Goal: Task Accomplishment & Management: Complete application form

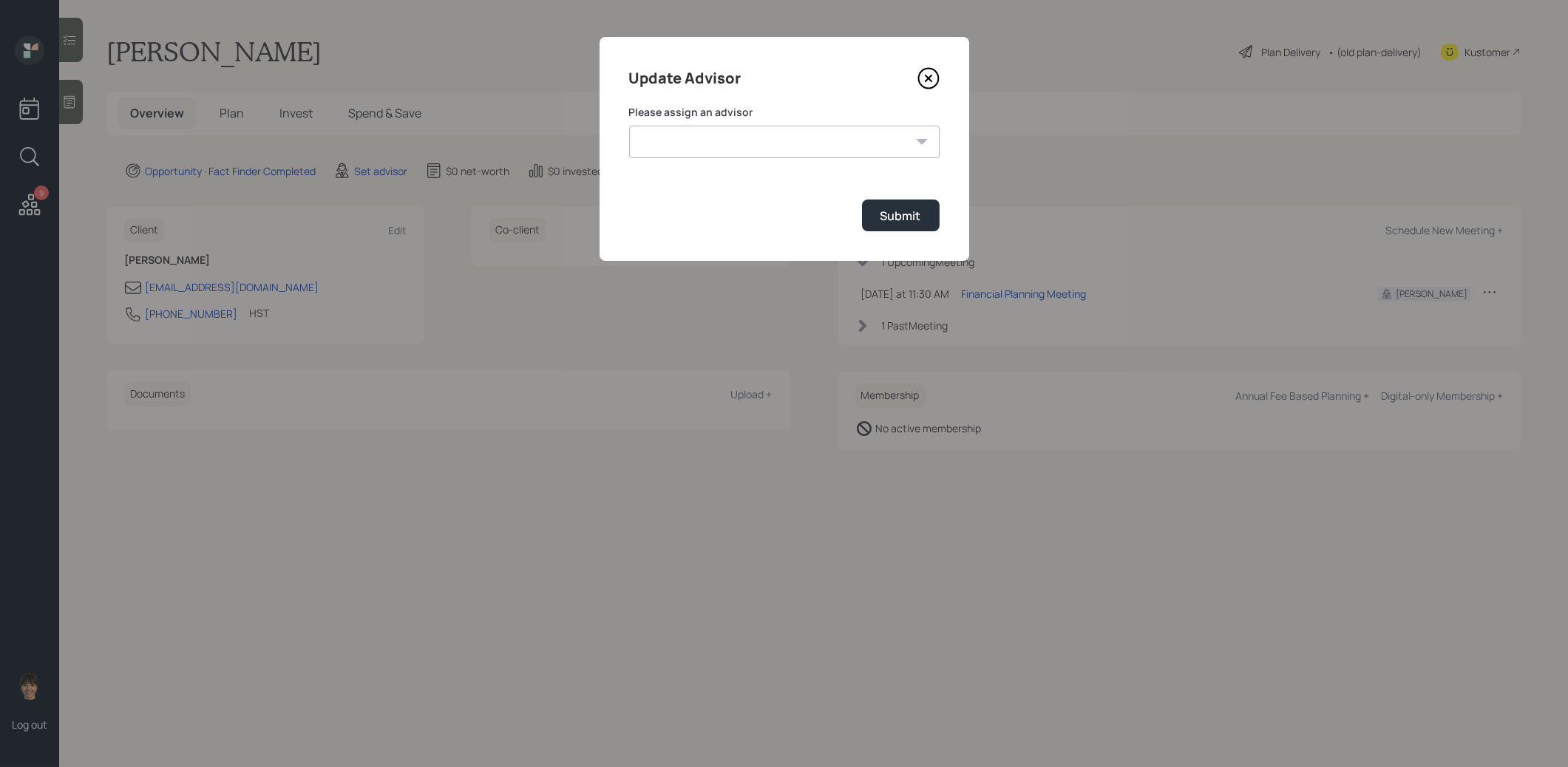
click at [783, 144] on select "[PERSON_NAME] [PERSON_NAME] [PERSON_NAME] End [PERSON_NAME] [PERSON_NAME] [PERS…" at bounding box center [784, 142] width 310 height 32
select select "8b79112e-3cfb-44f9-89e7-15267fe946c1"
click at [629, 126] on select "[PERSON_NAME] [PERSON_NAME] [PERSON_NAME] End [PERSON_NAME] [PERSON_NAME] [PERS…" at bounding box center [784, 142] width 310 height 32
click at [907, 217] on div "Submit" at bounding box center [901, 215] width 41 height 16
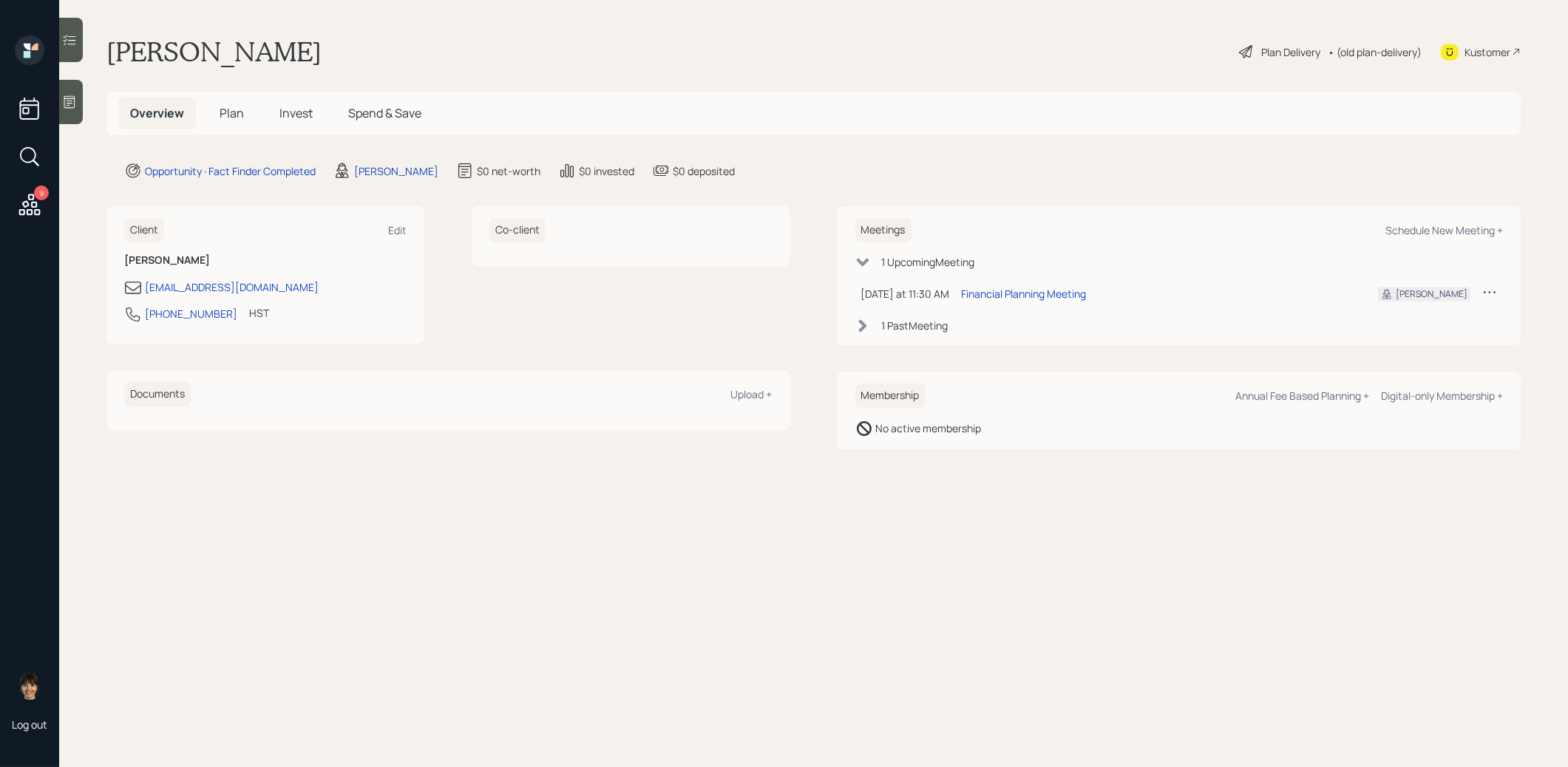
click at [65, 113] on div at bounding box center [70, 102] width 24 height 45
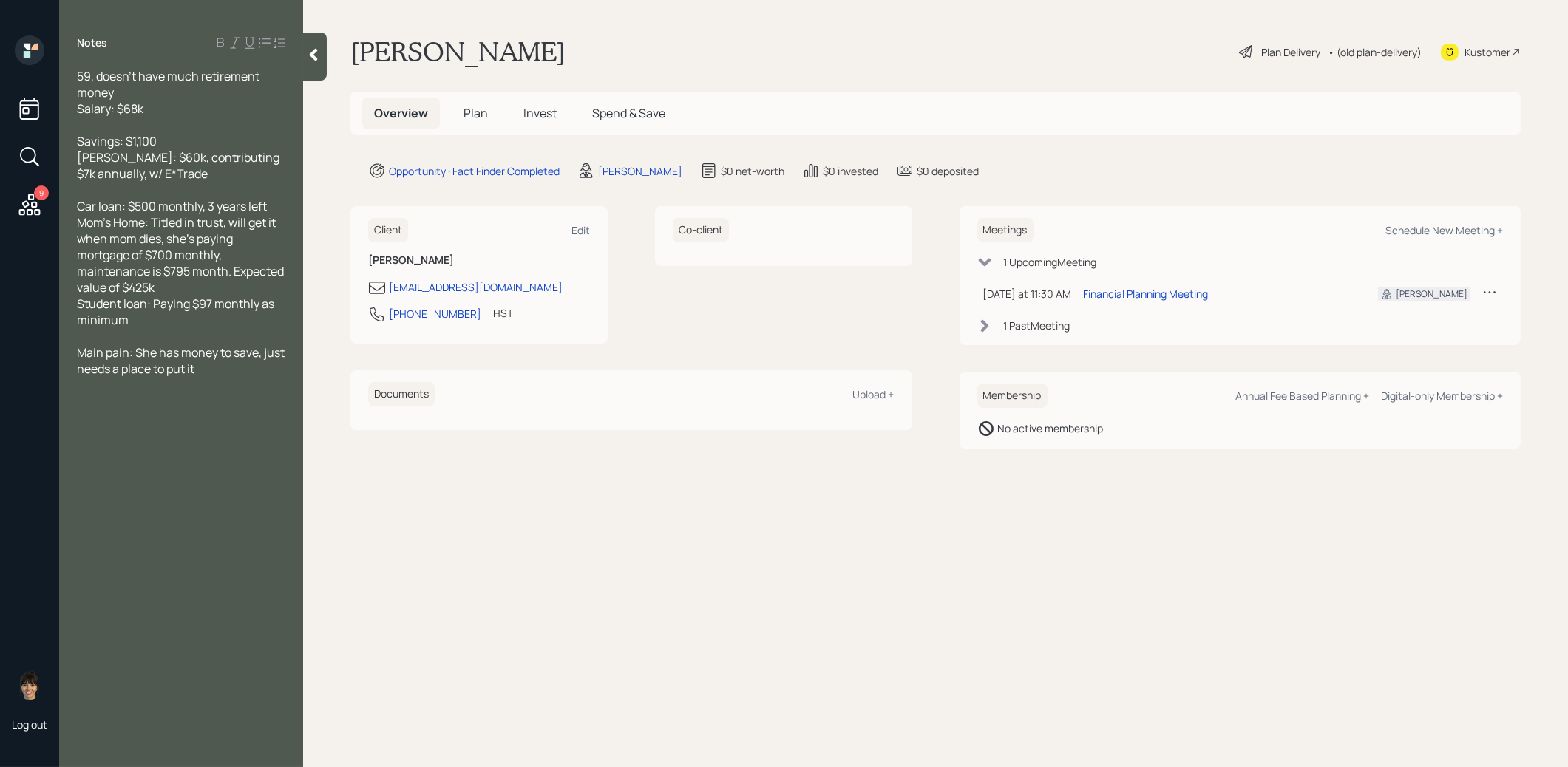
click at [479, 109] on span "Plan" at bounding box center [476, 112] width 25 height 16
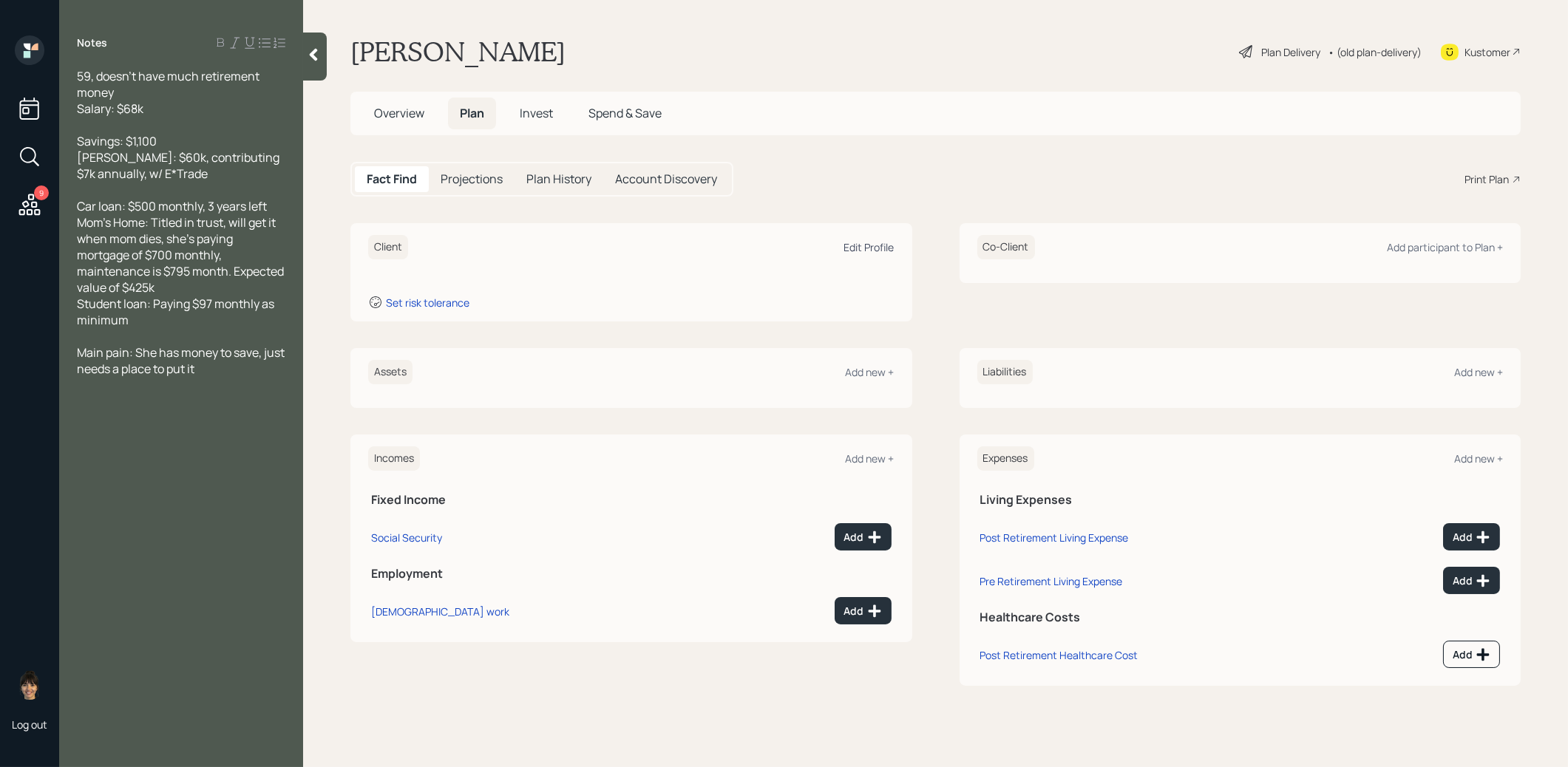
click at [875, 244] on div "Edit Profile" at bounding box center [869, 246] width 50 height 14
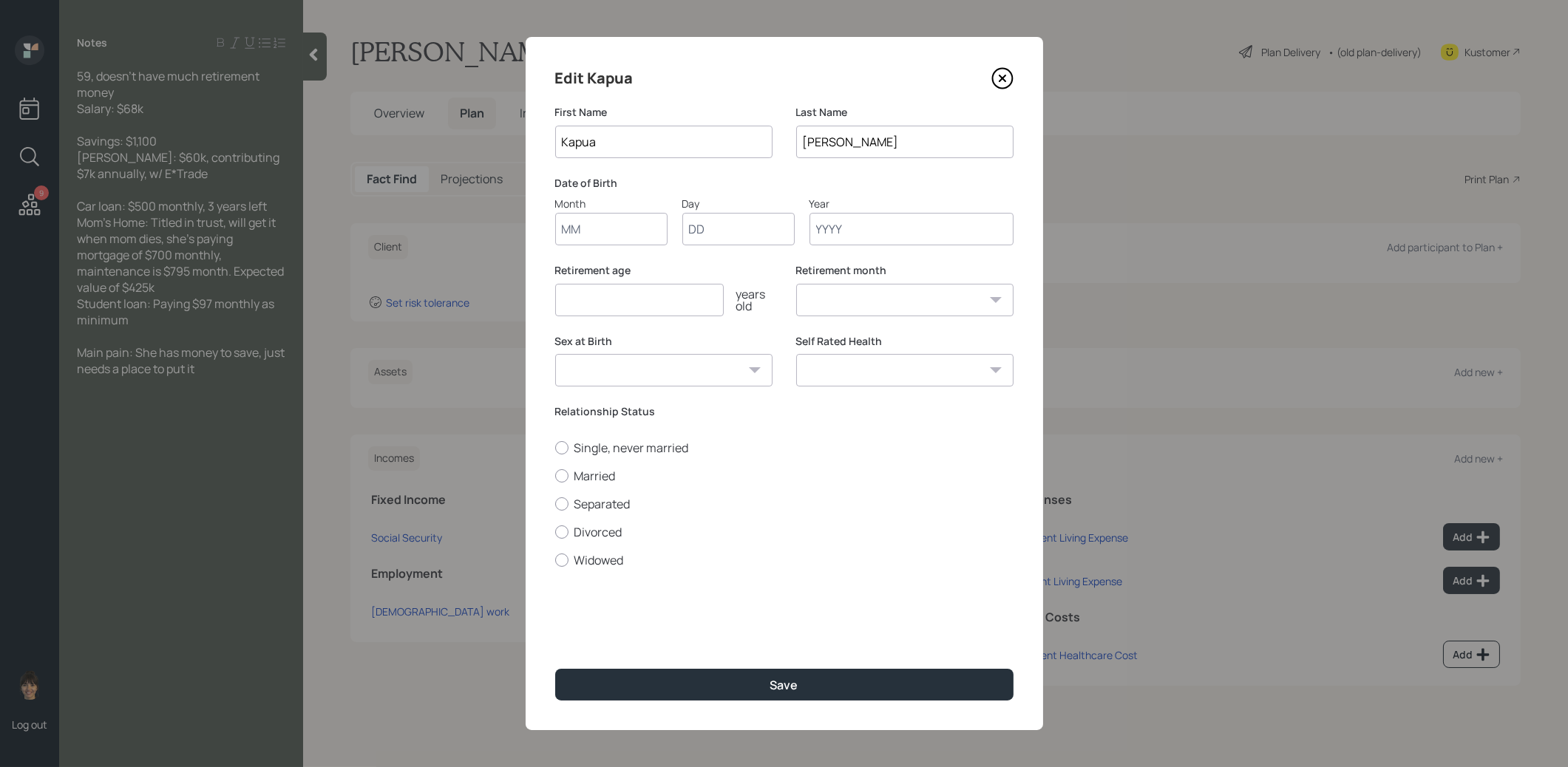
click at [647, 229] on input "Month" at bounding box center [611, 229] width 112 height 32
type input "01"
type input "1970"
select select "1"
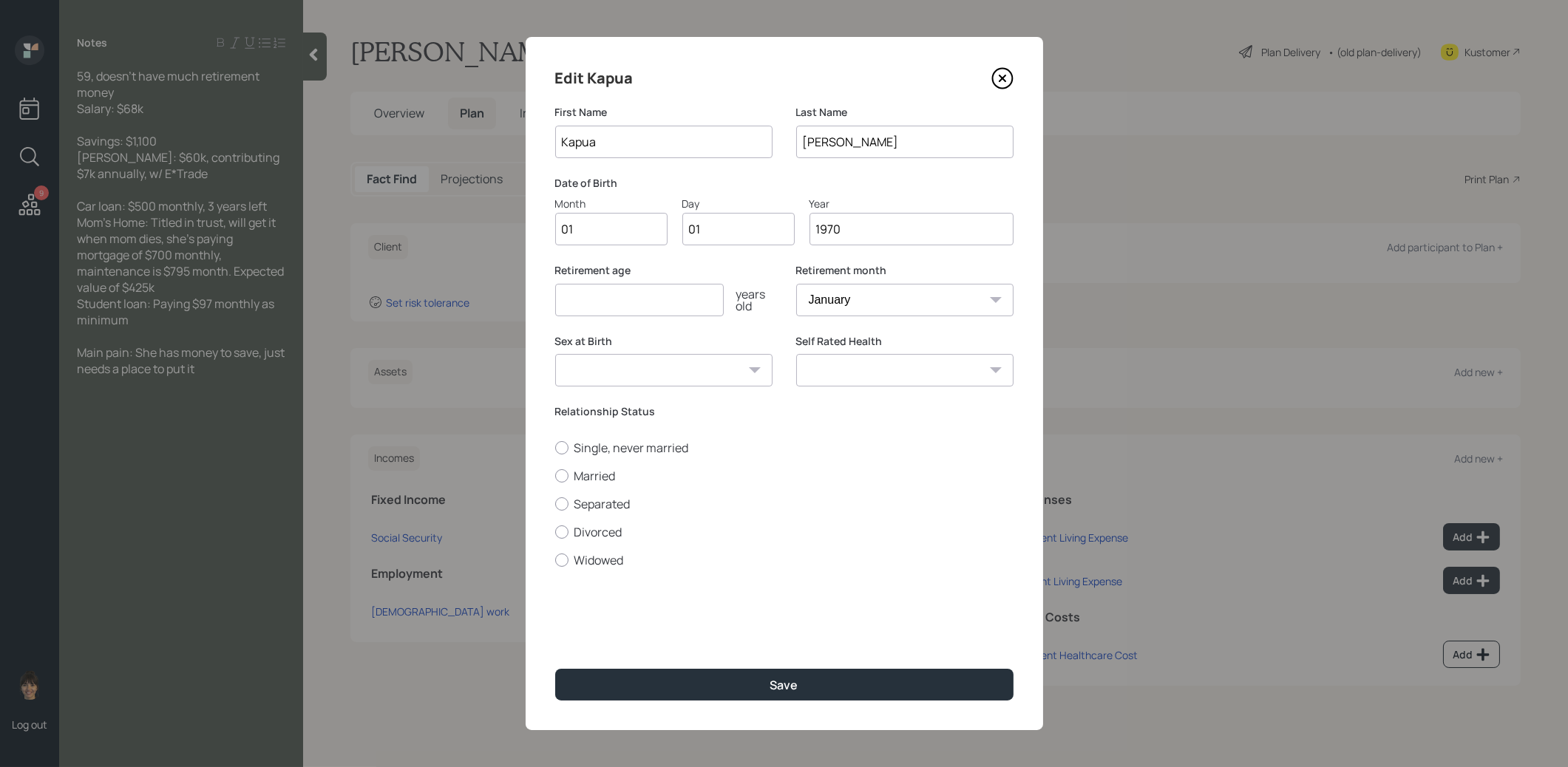
type input "1970"
click at [635, 294] on input "number" at bounding box center [639, 300] width 169 height 32
type input "67"
click at [607, 691] on button "Save" at bounding box center [784, 684] width 458 height 31
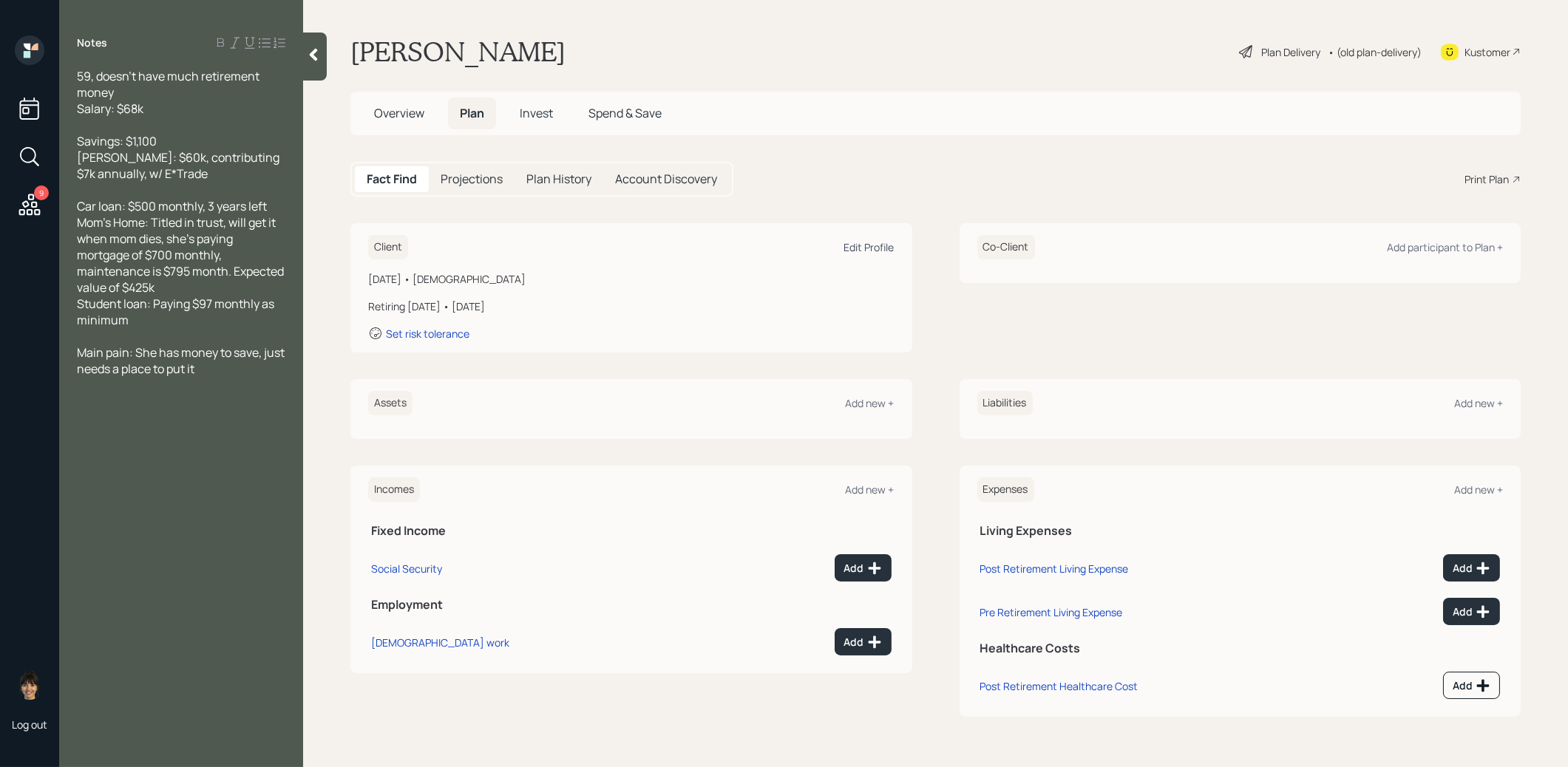
click at [855, 245] on div "Edit Profile" at bounding box center [869, 246] width 50 height 14
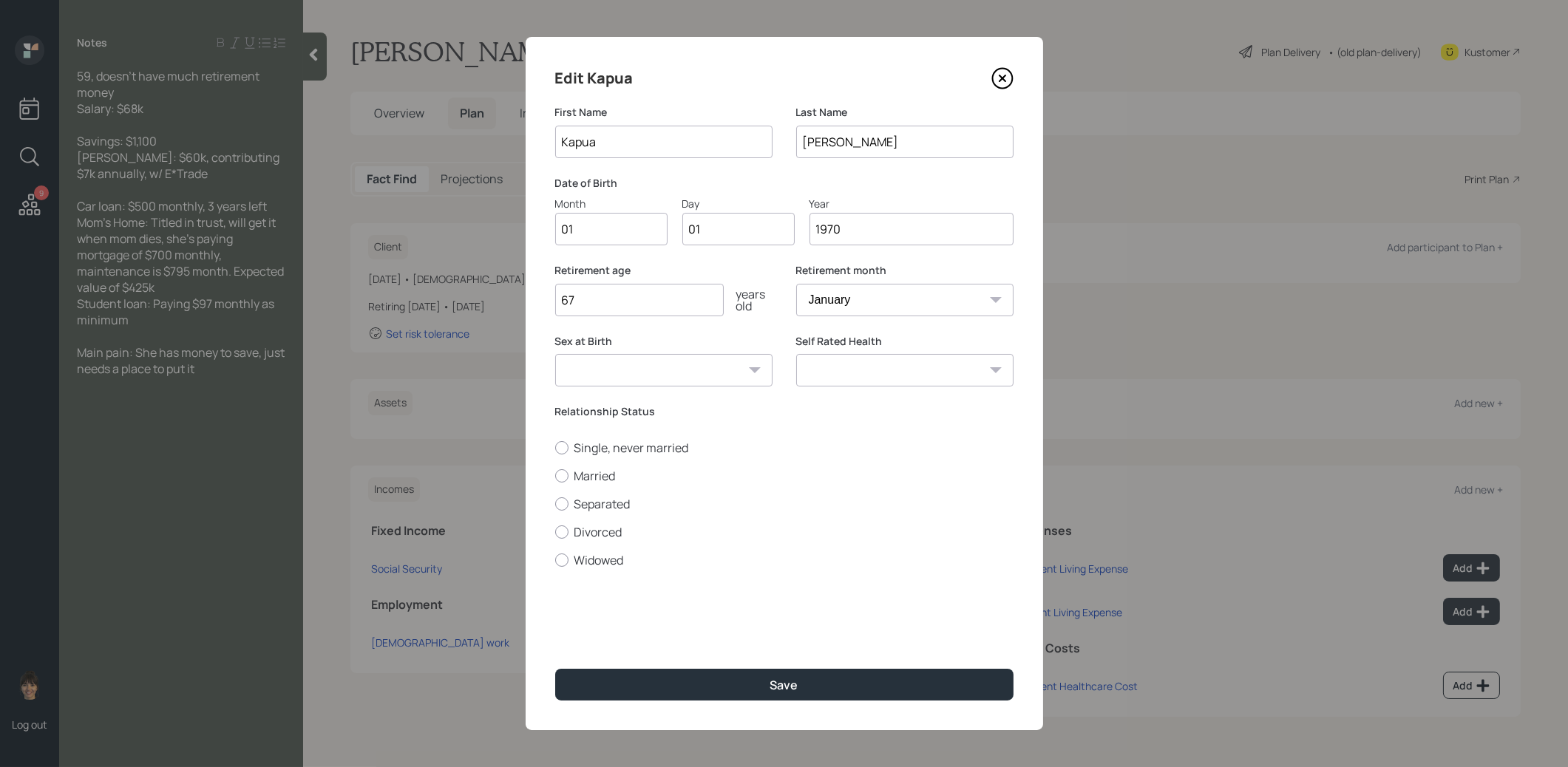
click at [872, 226] on input "1970" at bounding box center [911, 229] width 204 height 32
type input "1969"
click at [773, 674] on button "Save" at bounding box center [784, 684] width 458 height 31
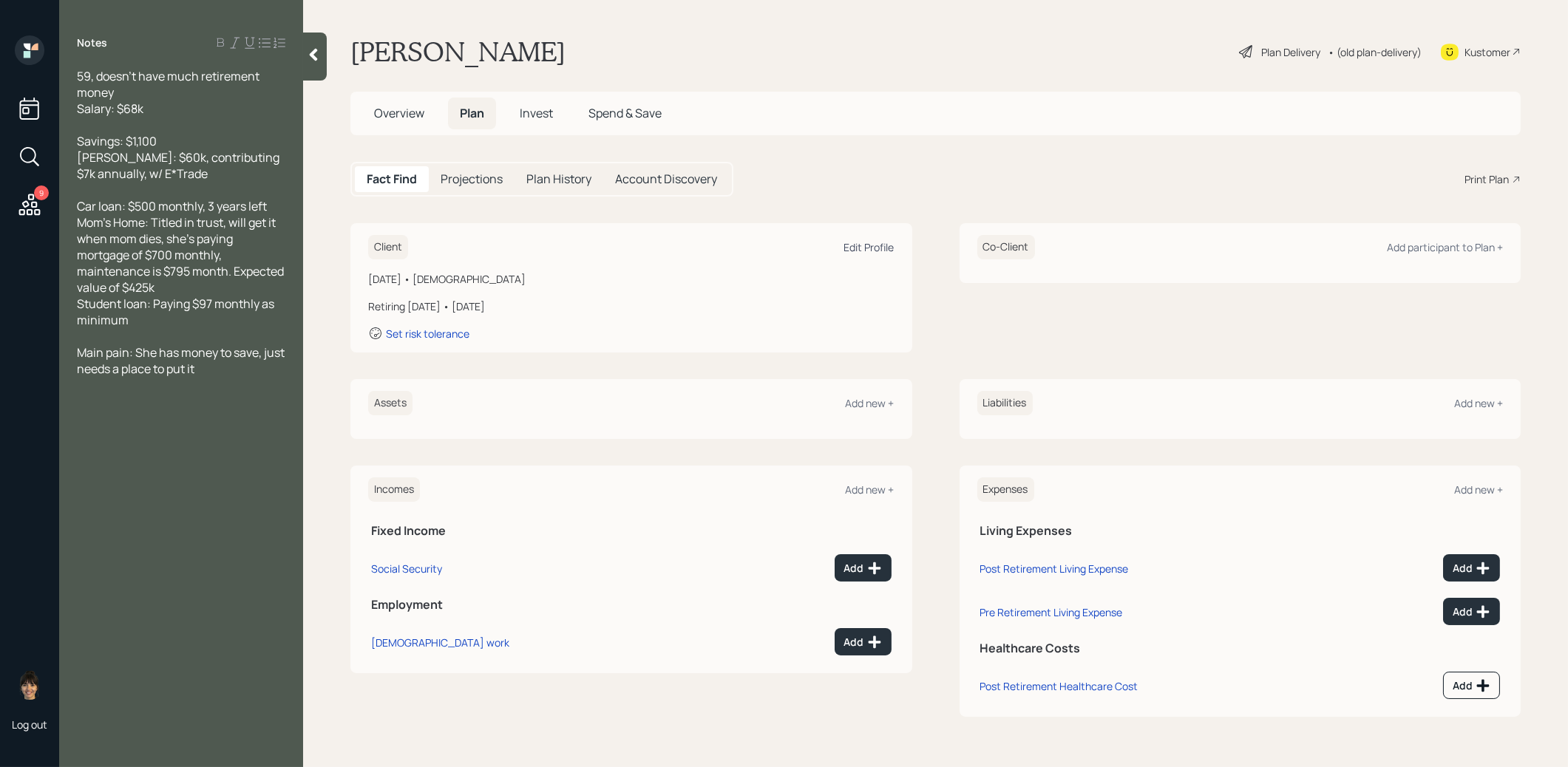
click at [857, 242] on div "Edit Profile" at bounding box center [869, 246] width 50 height 14
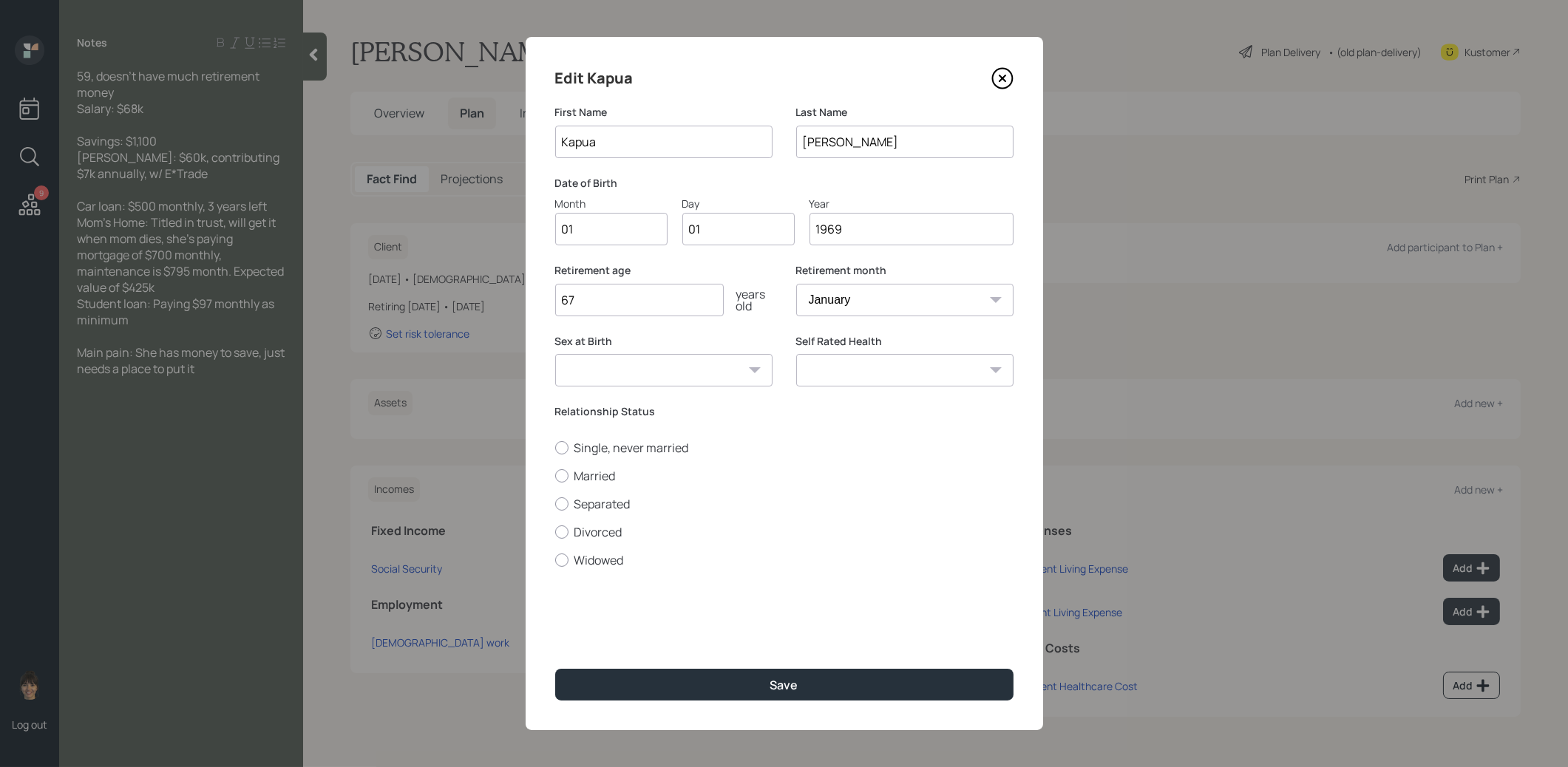
click at [849, 237] on input "1969" at bounding box center [911, 229] width 204 height 32
type input "1966"
click at [746, 679] on button "Save" at bounding box center [784, 684] width 458 height 31
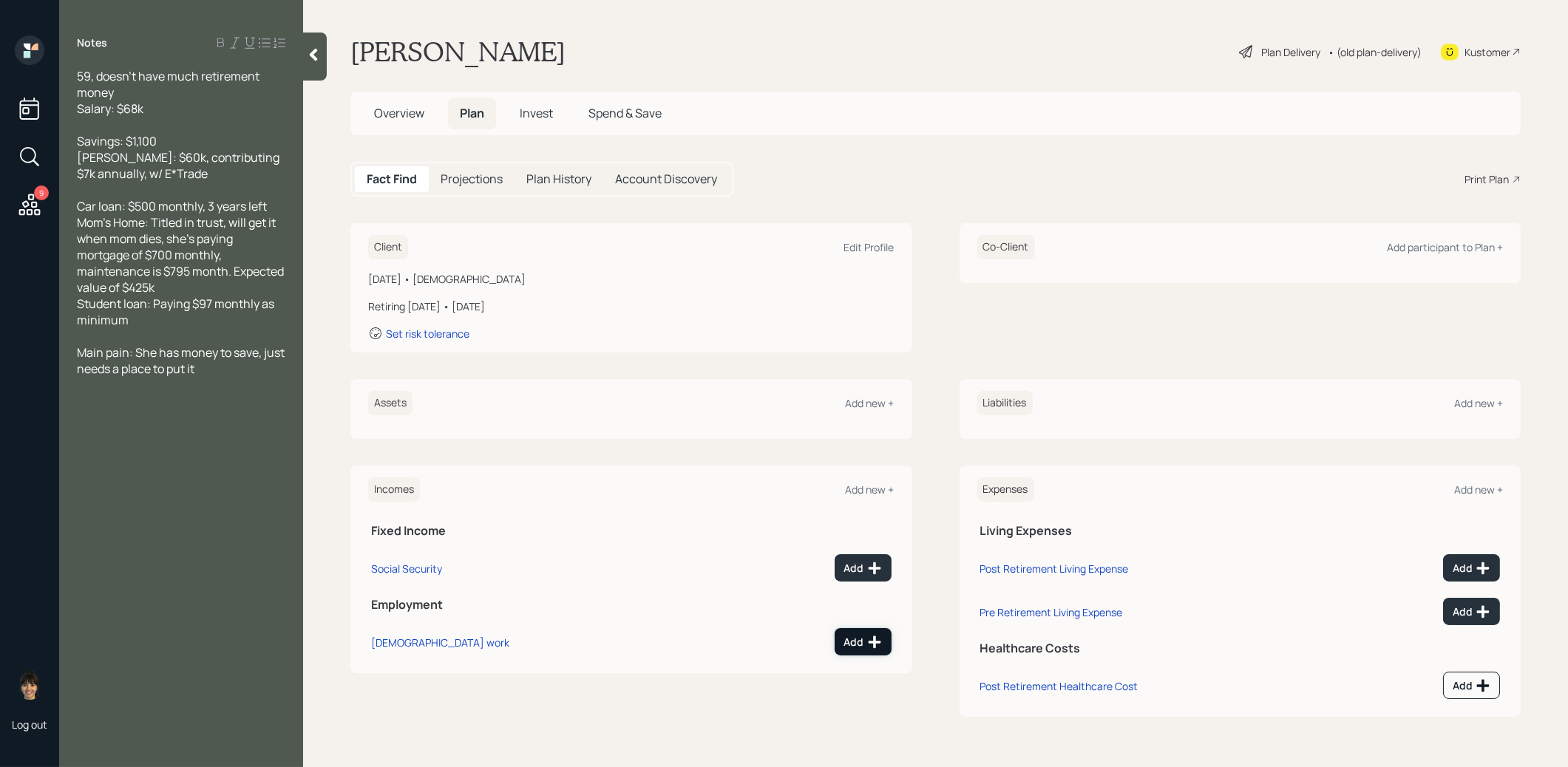
click at [857, 635] on div "Add" at bounding box center [863, 642] width 38 height 15
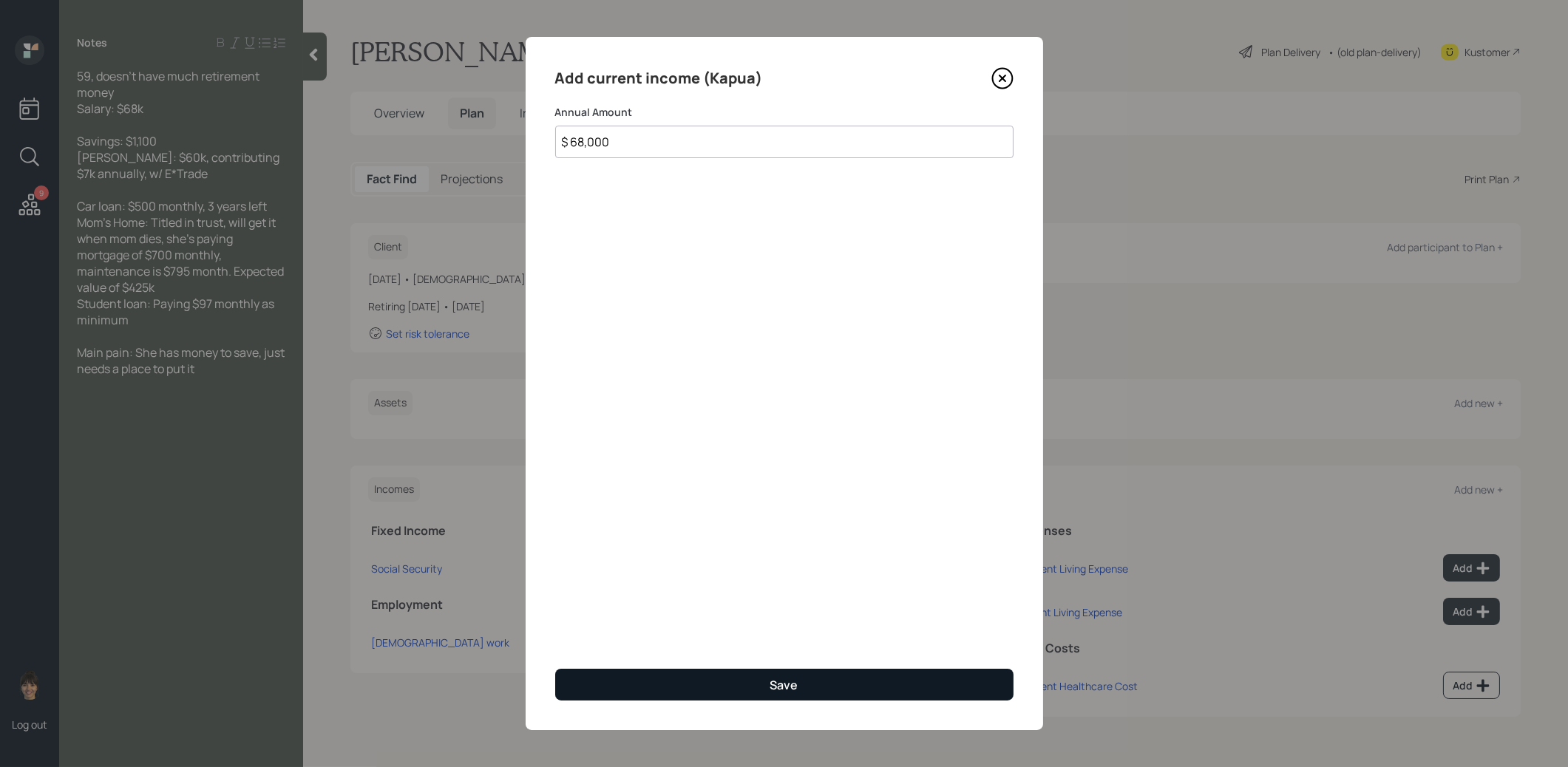
type input "$ 68,000"
click at [798, 684] on div "Save" at bounding box center [784, 684] width 29 height 16
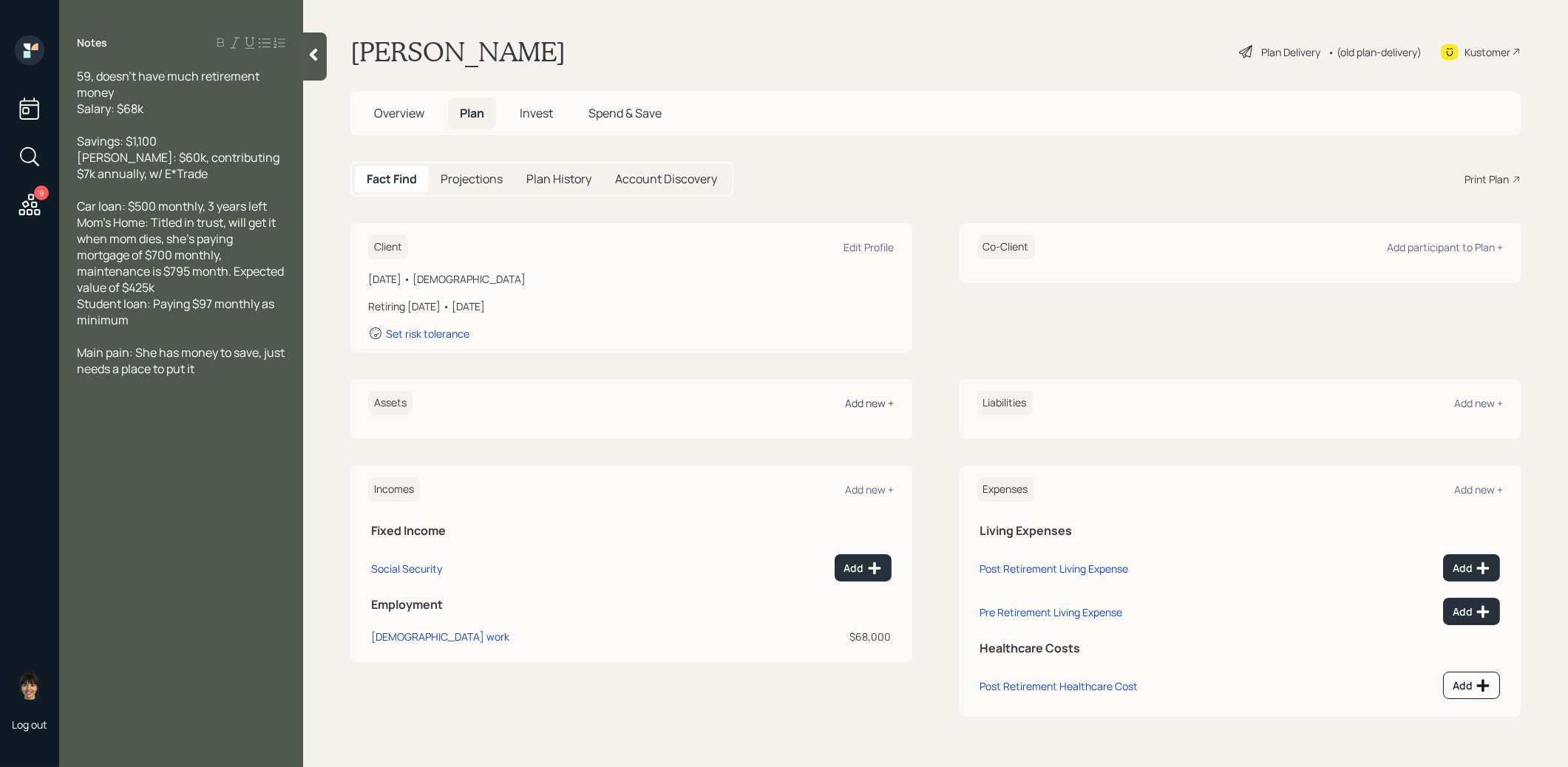
click at [882, 398] on div "Add new +" at bounding box center [869, 403] width 49 height 14
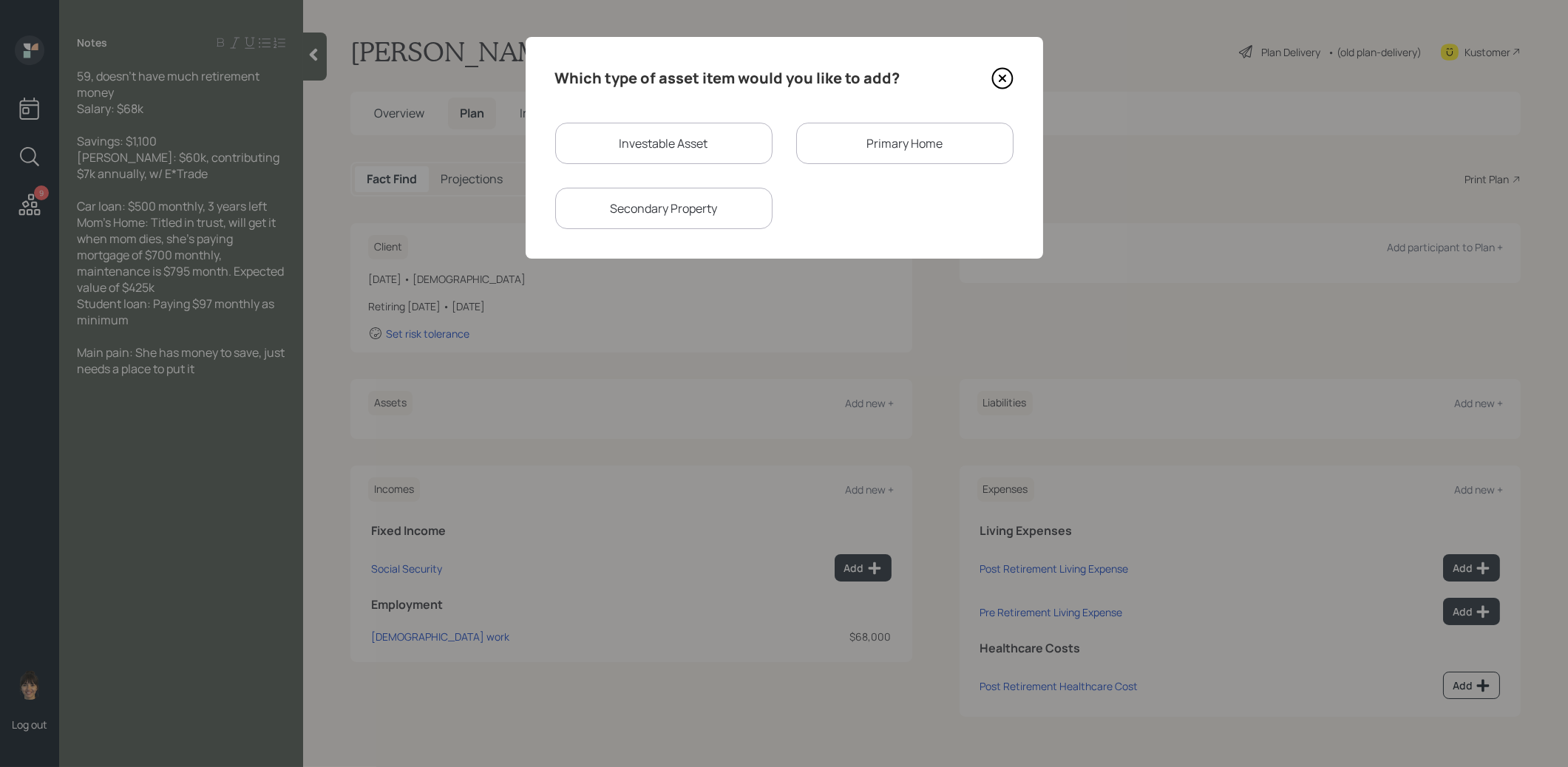
click at [684, 139] on div "Investable Asset" at bounding box center [664, 143] width 217 height 41
select select "taxable"
select select "balanced"
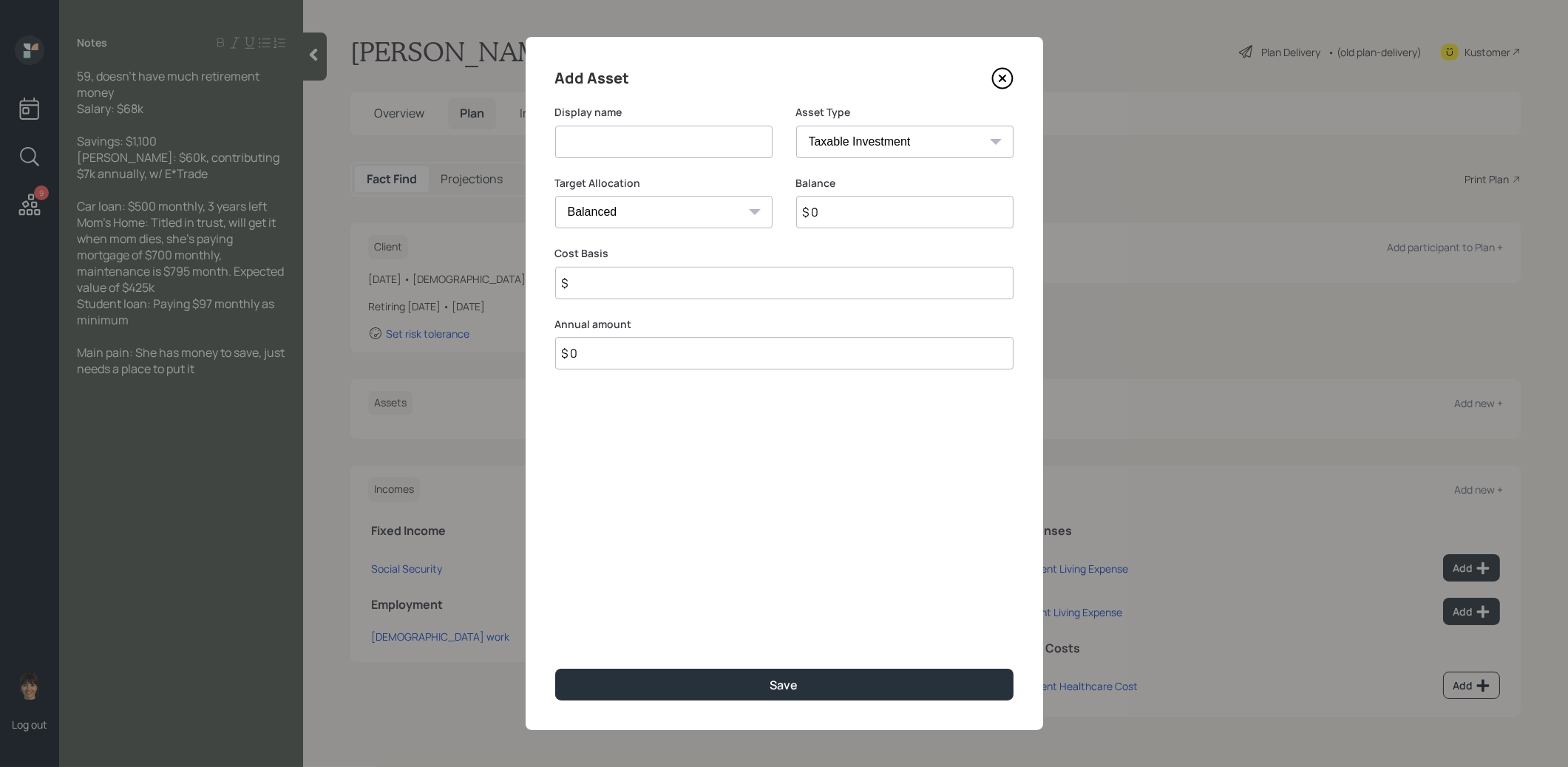
click at [651, 139] on input at bounding box center [664, 142] width 217 height 32
type input "[PERSON_NAME]"
click at [903, 141] on select "SEP [PERSON_NAME] IRA 401(k) [PERSON_NAME] 401(k) 403(b) [PERSON_NAME] 403(b) 4…" at bounding box center [904, 142] width 217 height 32
select select "roth_ira"
click at [796, 126] on select "SEP [PERSON_NAME] IRA 401(k) [PERSON_NAME] 401(k) 403(b) [PERSON_NAME] 403(b) 4…" at bounding box center [904, 142] width 217 height 32
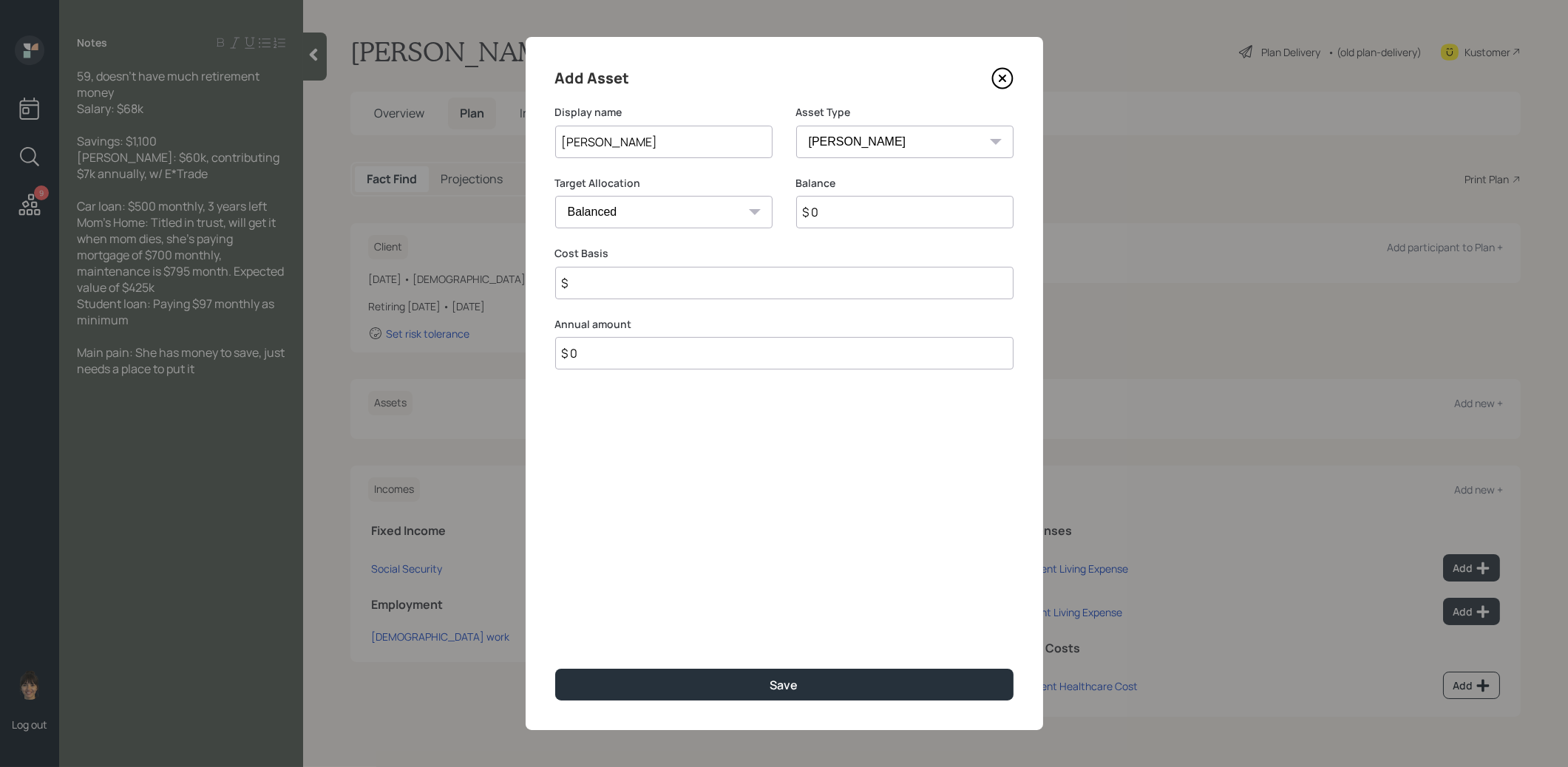
type input "$"
click at [845, 216] on input "$ 0" at bounding box center [904, 212] width 217 height 32
type input "$ 60,000"
click at [725, 283] on input "$" at bounding box center [784, 283] width 458 height 32
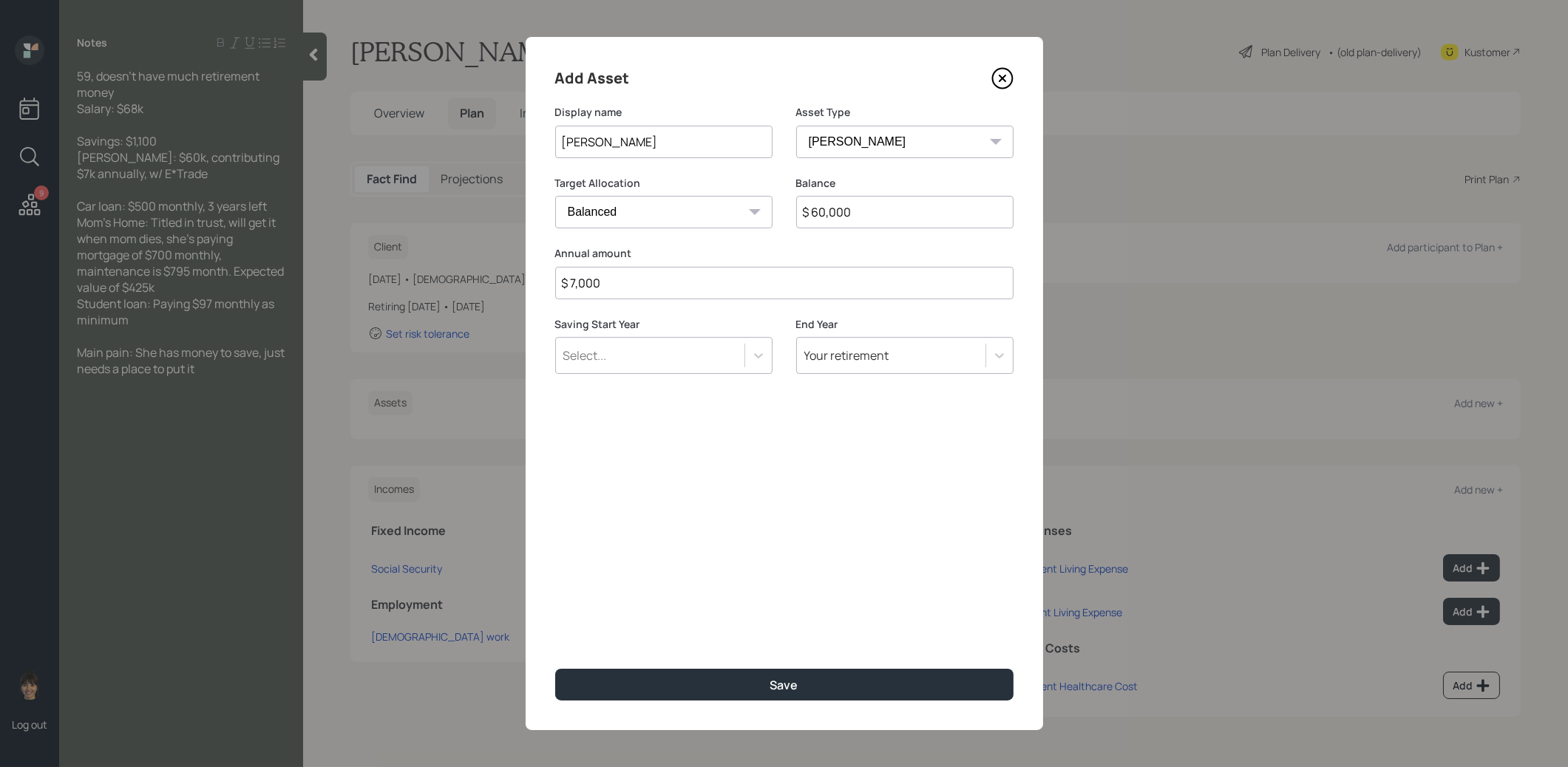
type input "$ 7,000"
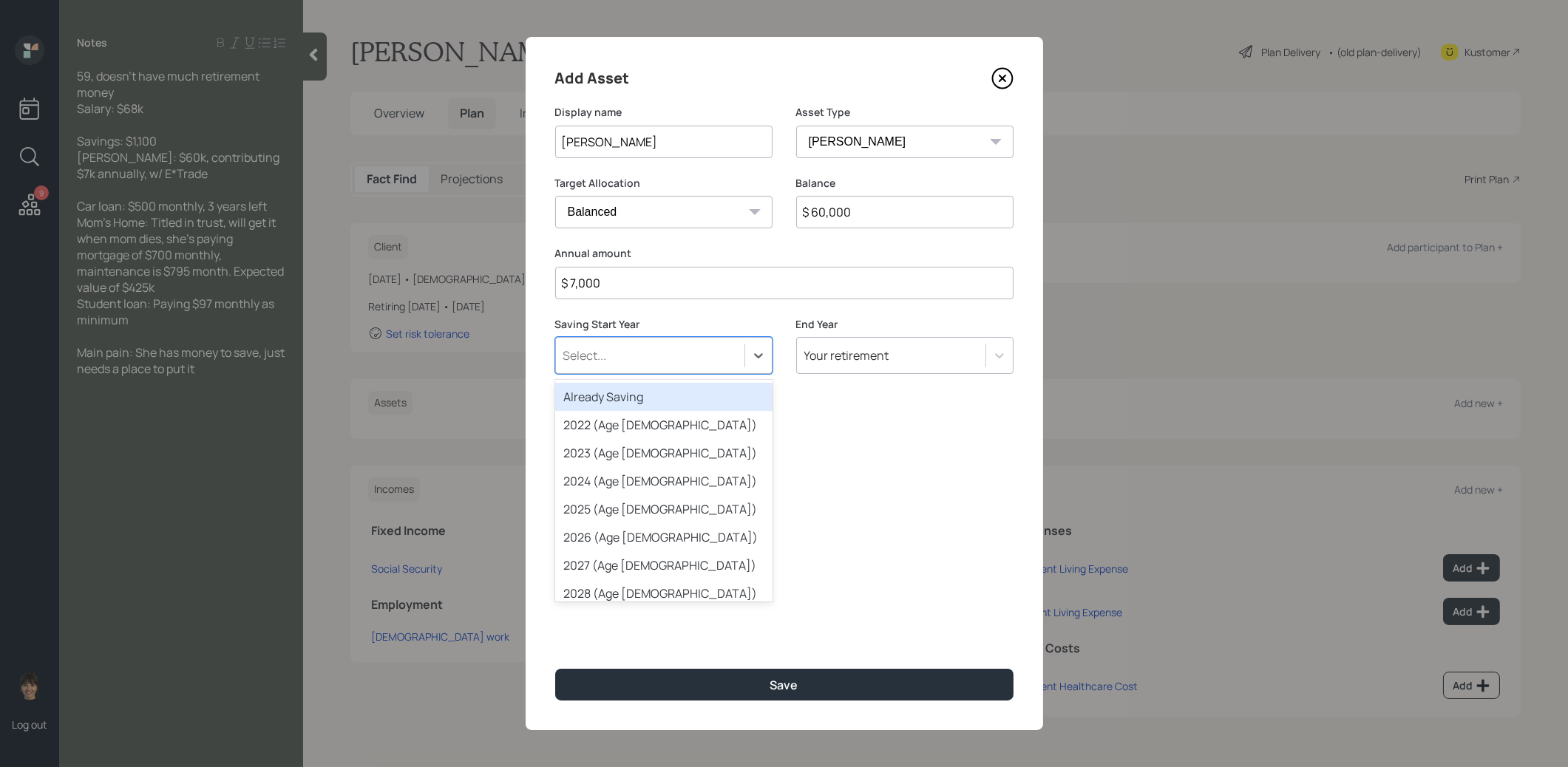
click at [694, 357] on div "Select..." at bounding box center [650, 355] width 189 height 25
click at [675, 397] on div "Already Saving" at bounding box center [664, 397] width 217 height 29
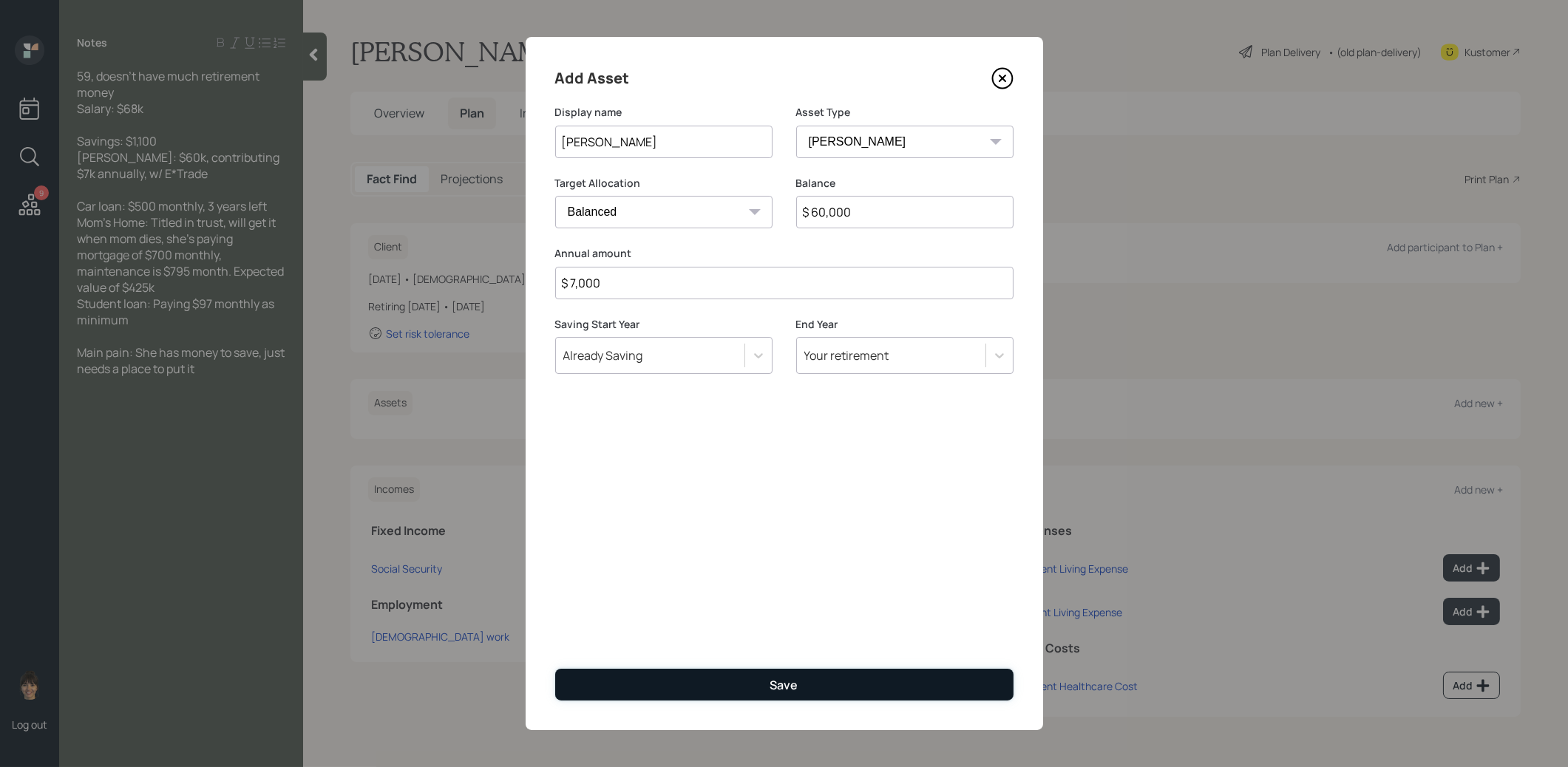
click at [661, 686] on button "Save" at bounding box center [784, 684] width 458 height 31
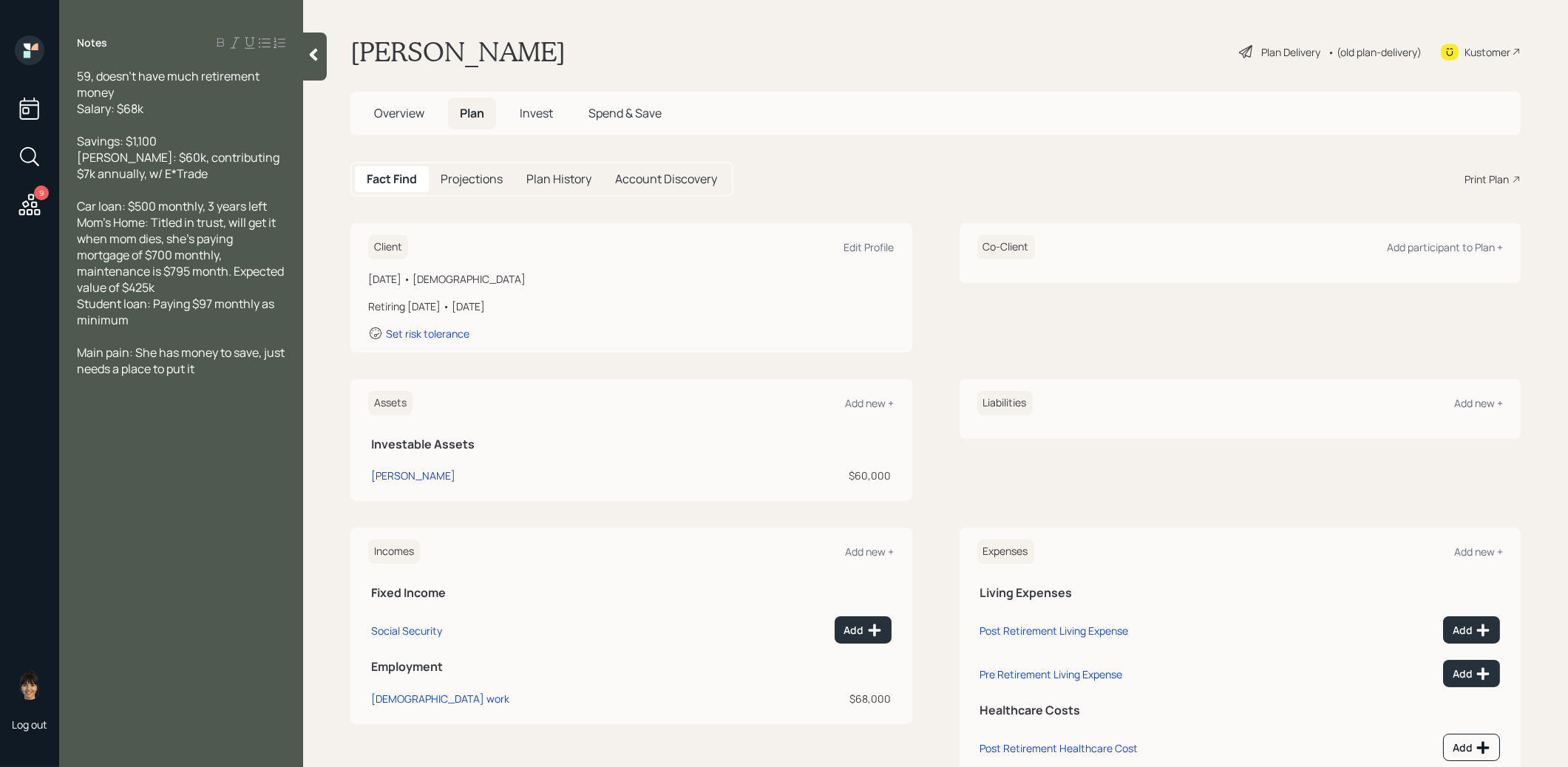
click at [1481, 394] on div "Liabilities Add new +" at bounding box center [1241, 403] width 526 height 25
click at [1474, 405] on div "Add new +" at bounding box center [1479, 403] width 49 height 14
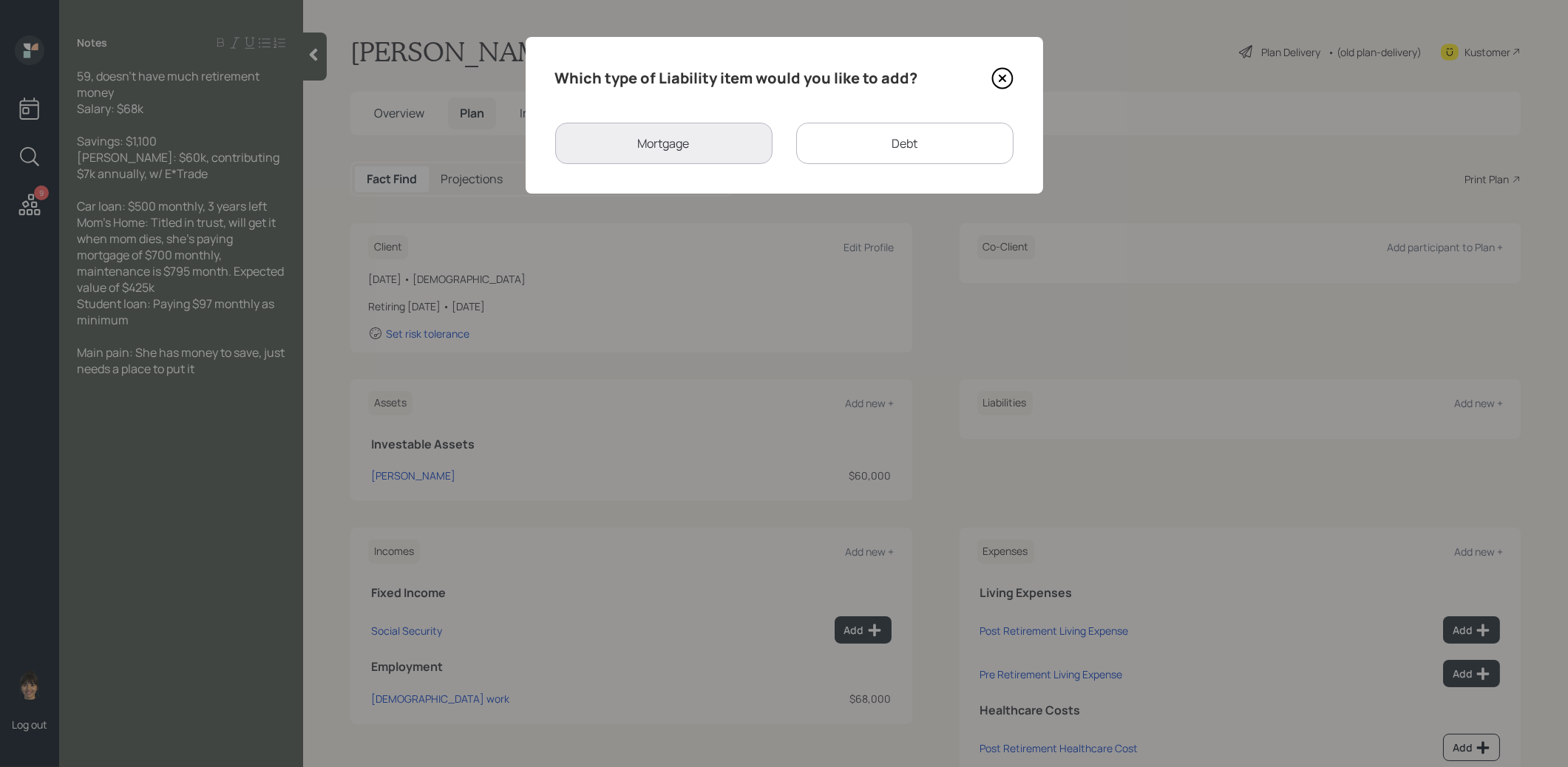
click at [908, 145] on div "Debt" at bounding box center [904, 143] width 217 height 41
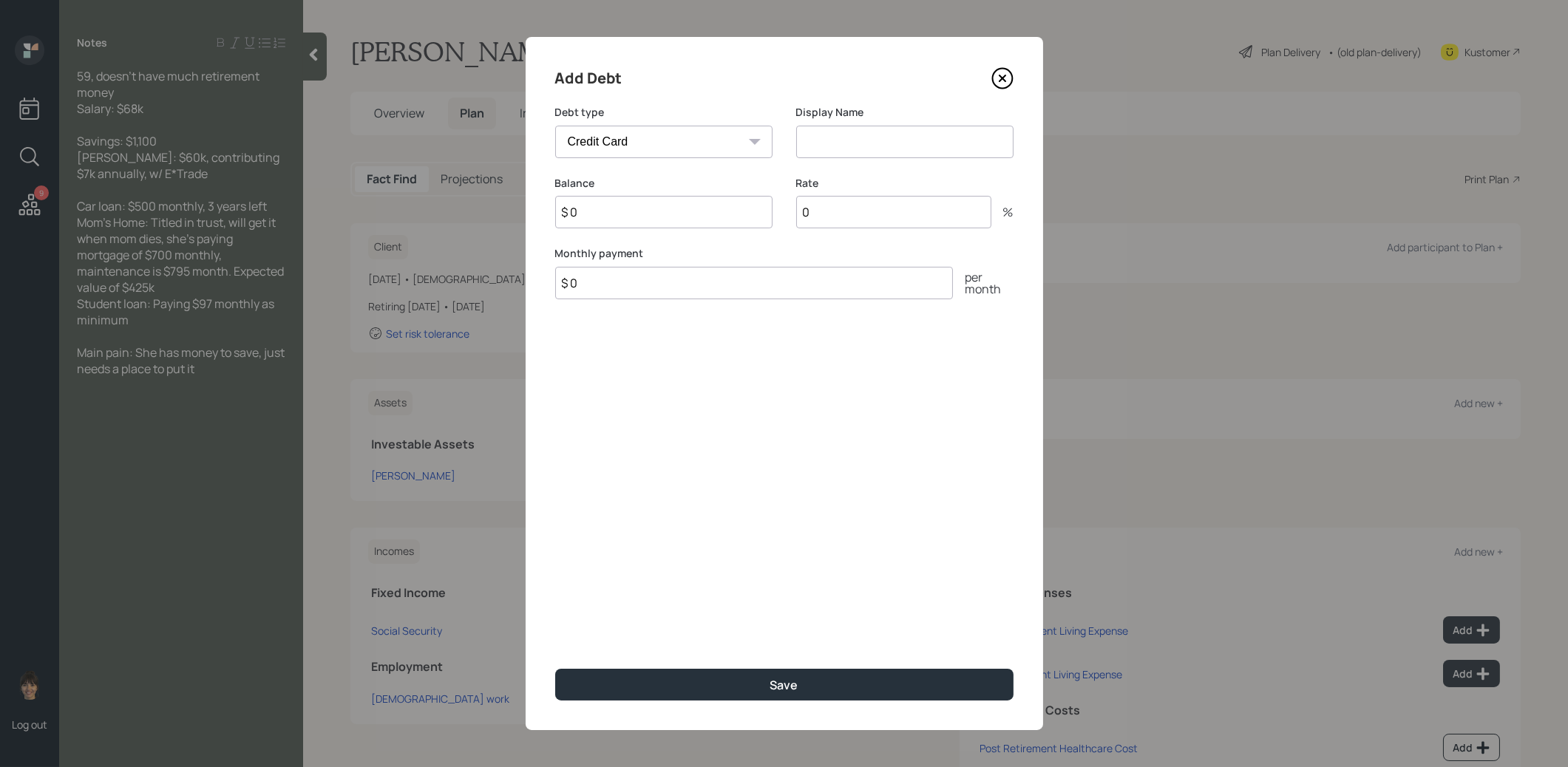
click at [717, 137] on select "Car Credit Card Medical Student Other" at bounding box center [664, 142] width 217 height 32
select select "car"
click at [555, 126] on select "Car Credit Card Medical Student Other" at bounding box center [664, 142] width 217 height 32
click at [853, 147] on input at bounding box center [904, 142] width 217 height 32
type input "Car Loan"
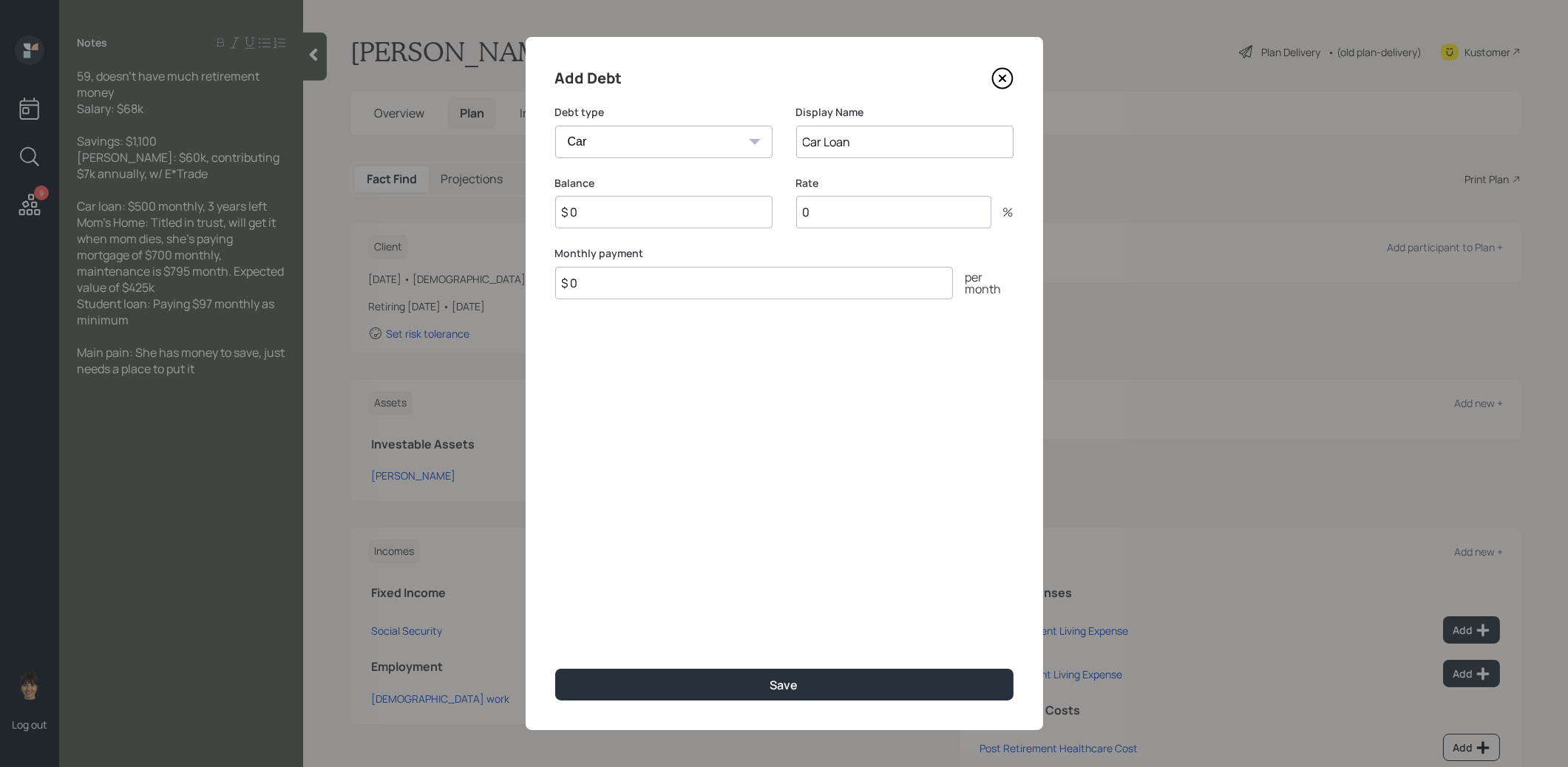
click at [674, 216] on input "$ 0" at bounding box center [664, 212] width 217 height 32
type input "$ 1"
click at [640, 286] on input "$ 0" at bounding box center [754, 283] width 398 height 32
type input "$ 500"
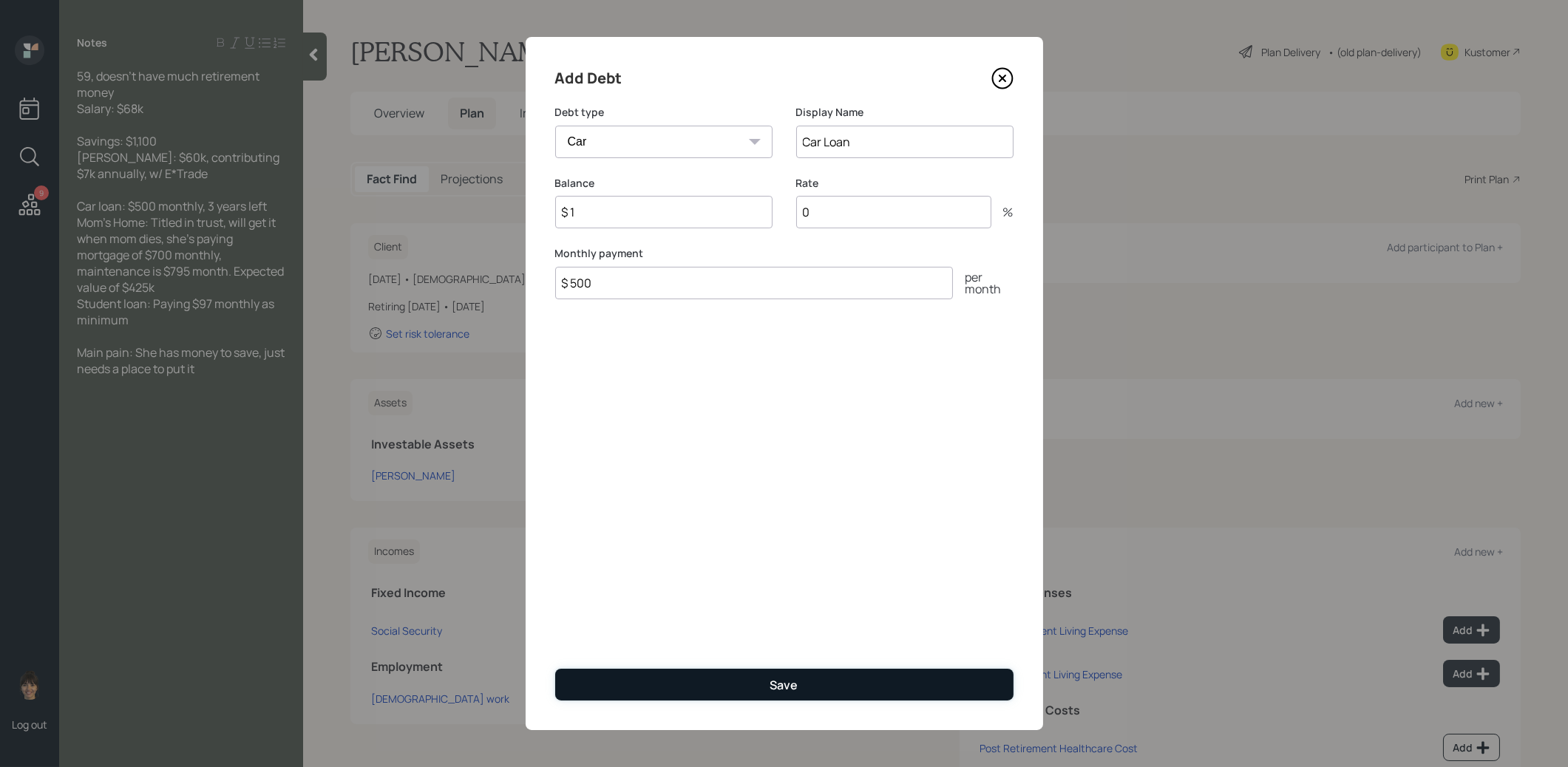
click at [623, 683] on button "Save" at bounding box center [784, 684] width 458 height 31
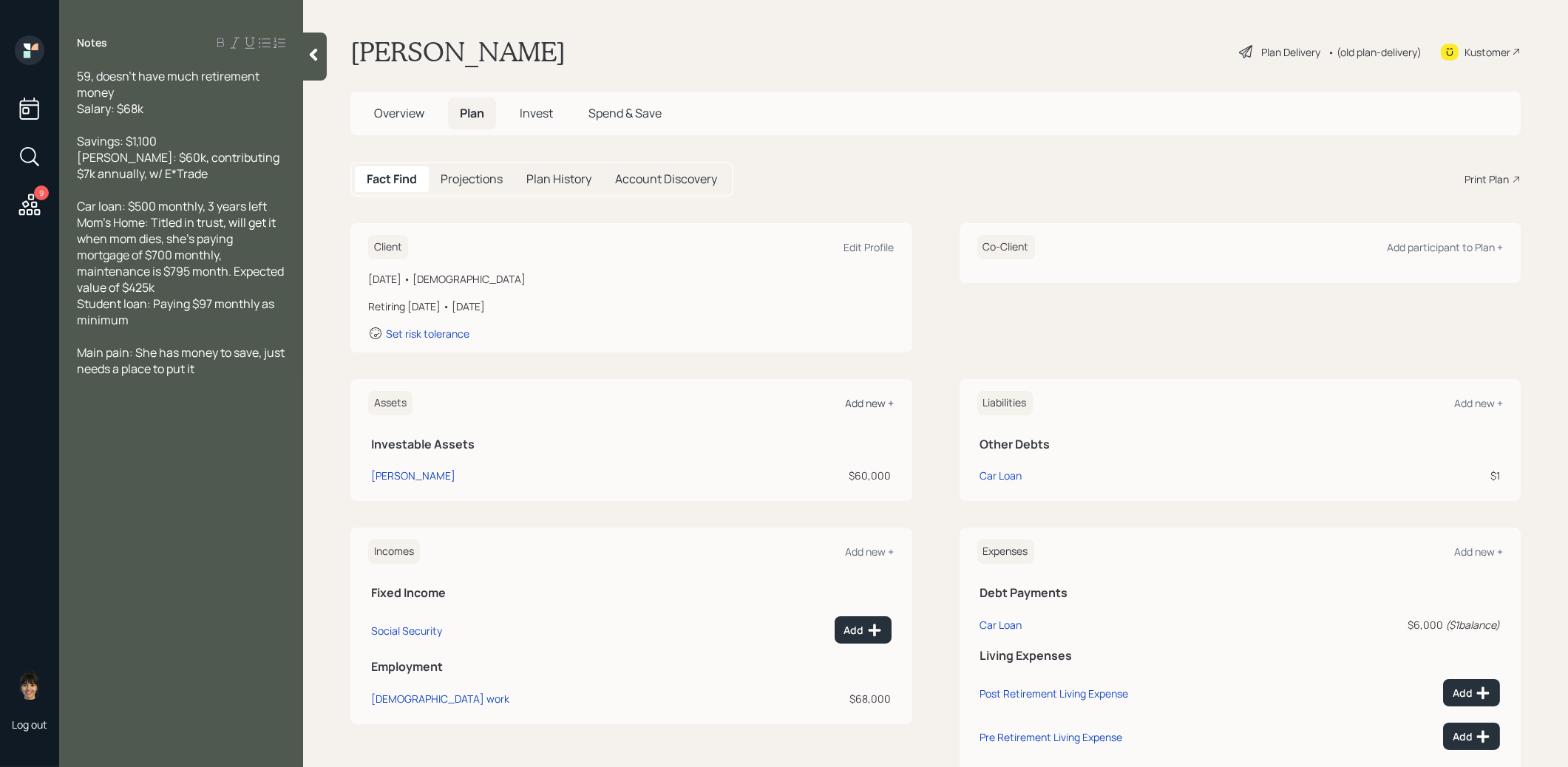
click at [860, 400] on div "Add new +" at bounding box center [869, 403] width 49 height 14
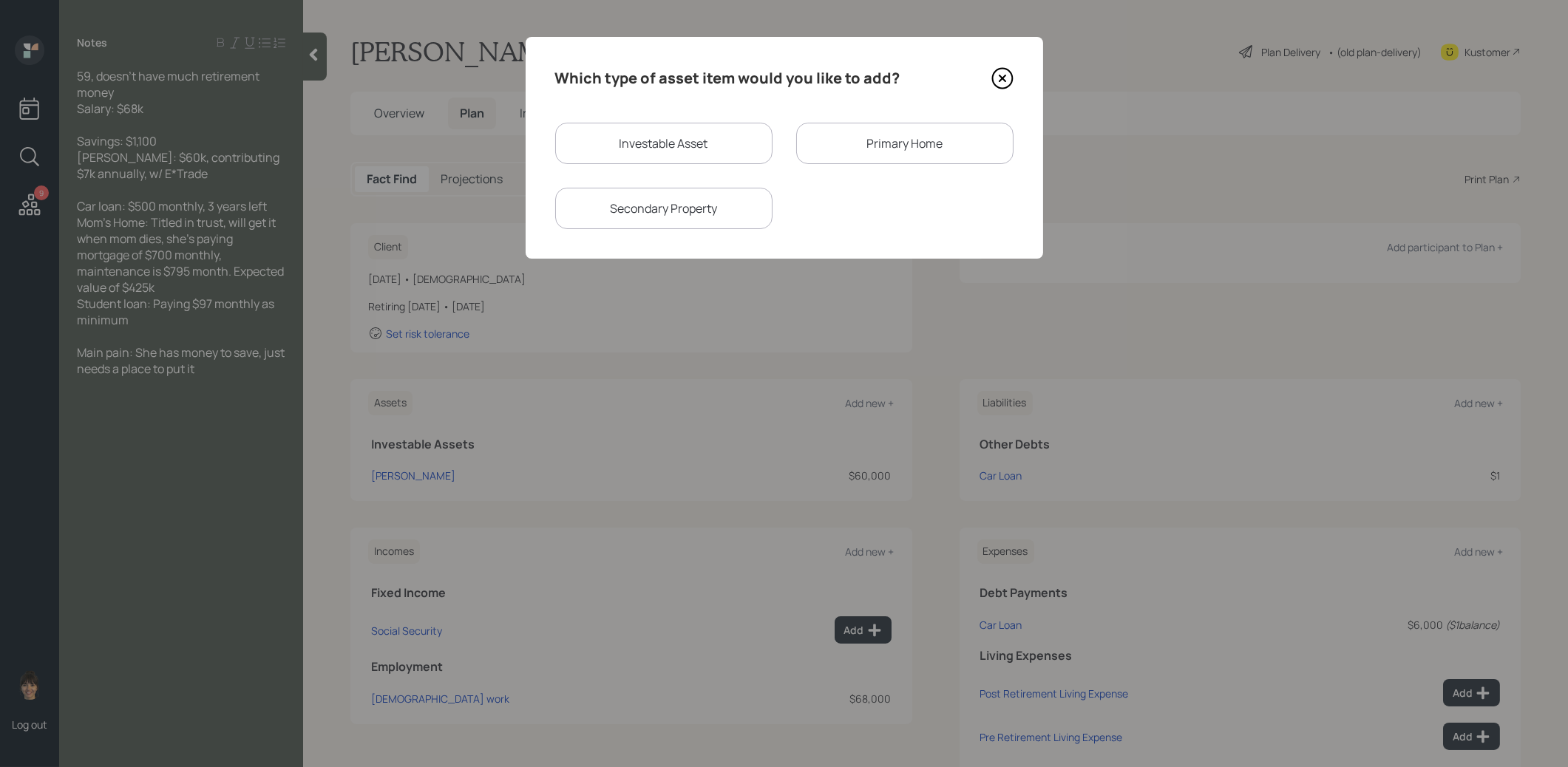
click at [897, 140] on div "Primary Home" at bounding box center [904, 143] width 217 height 41
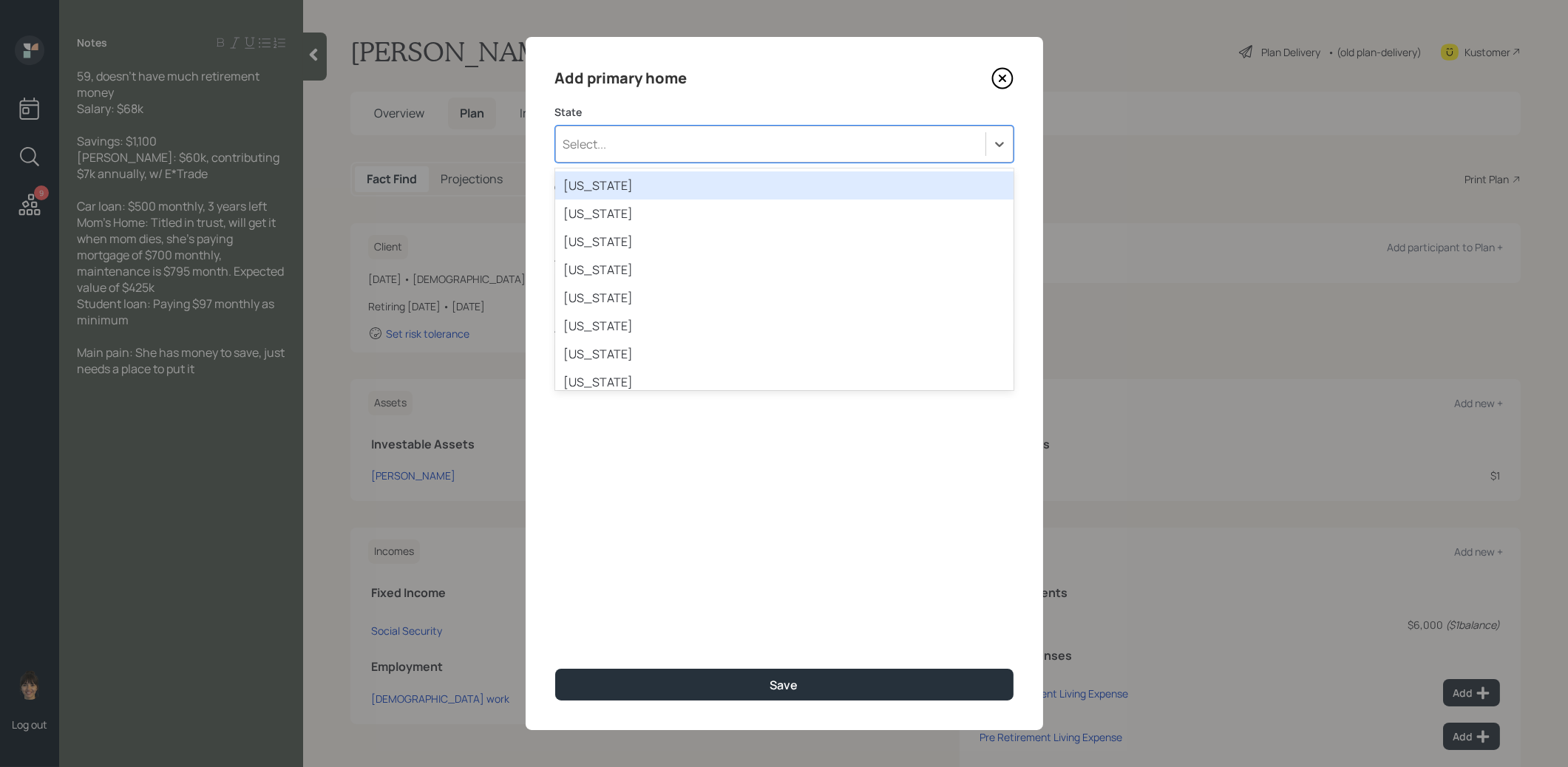
click at [753, 143] on div "Select..." at bounding box center [770, 144] width 429 height 25
type input "haw"
click at [736, 179] on div "[US_STATE]" at bounding box center [784, 186] width 458 height 29
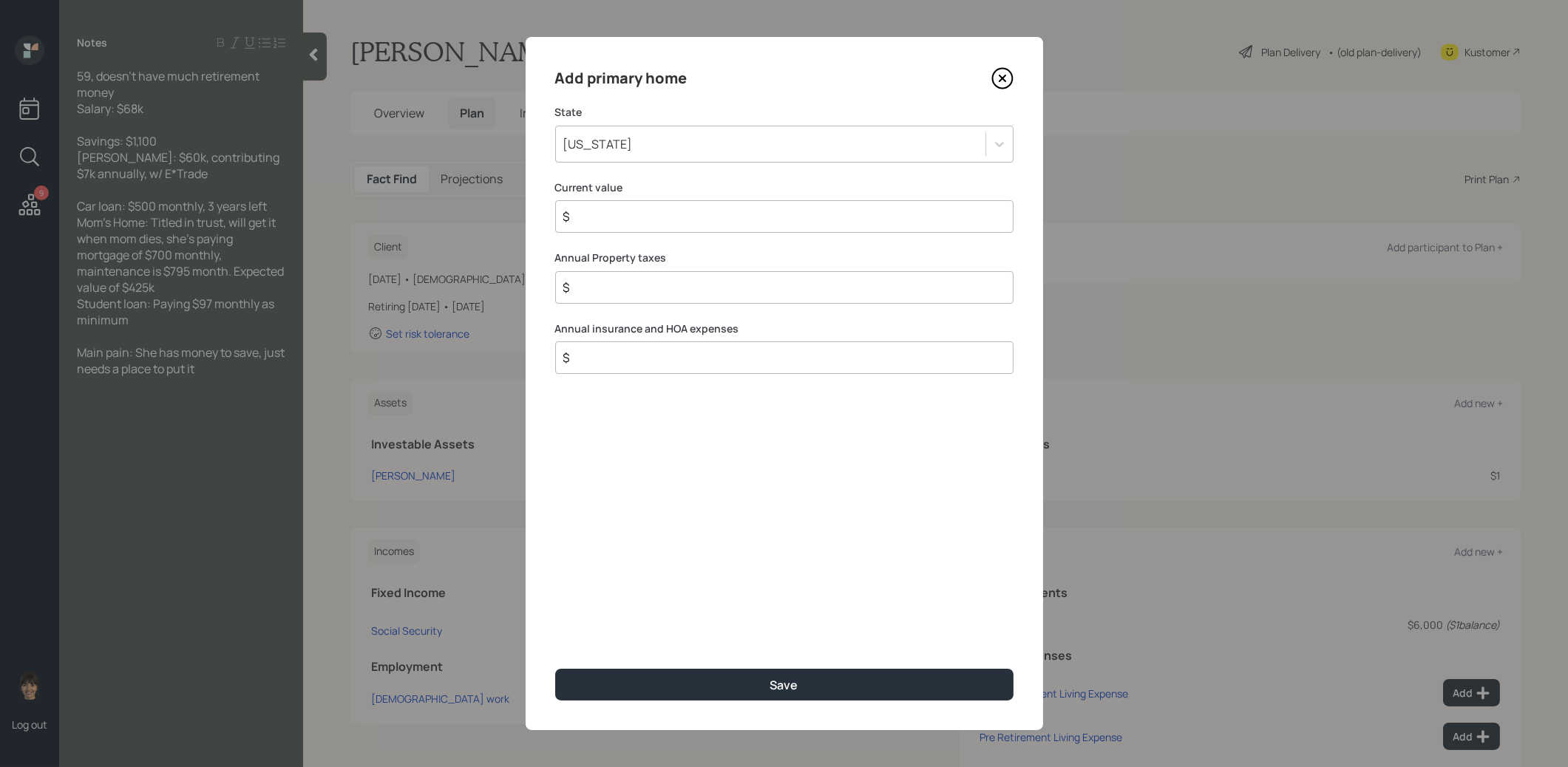
click at [717, 220] on input "$" at bounding box center [778, 216] width 433 height 18
type input "$ 425,000"
click at [677, 289] on input "$" at bounding box center [778, 287] width 433 height 18
click at [664, 359] on input "$" at bounding box center [778, 358] width 433 height 18
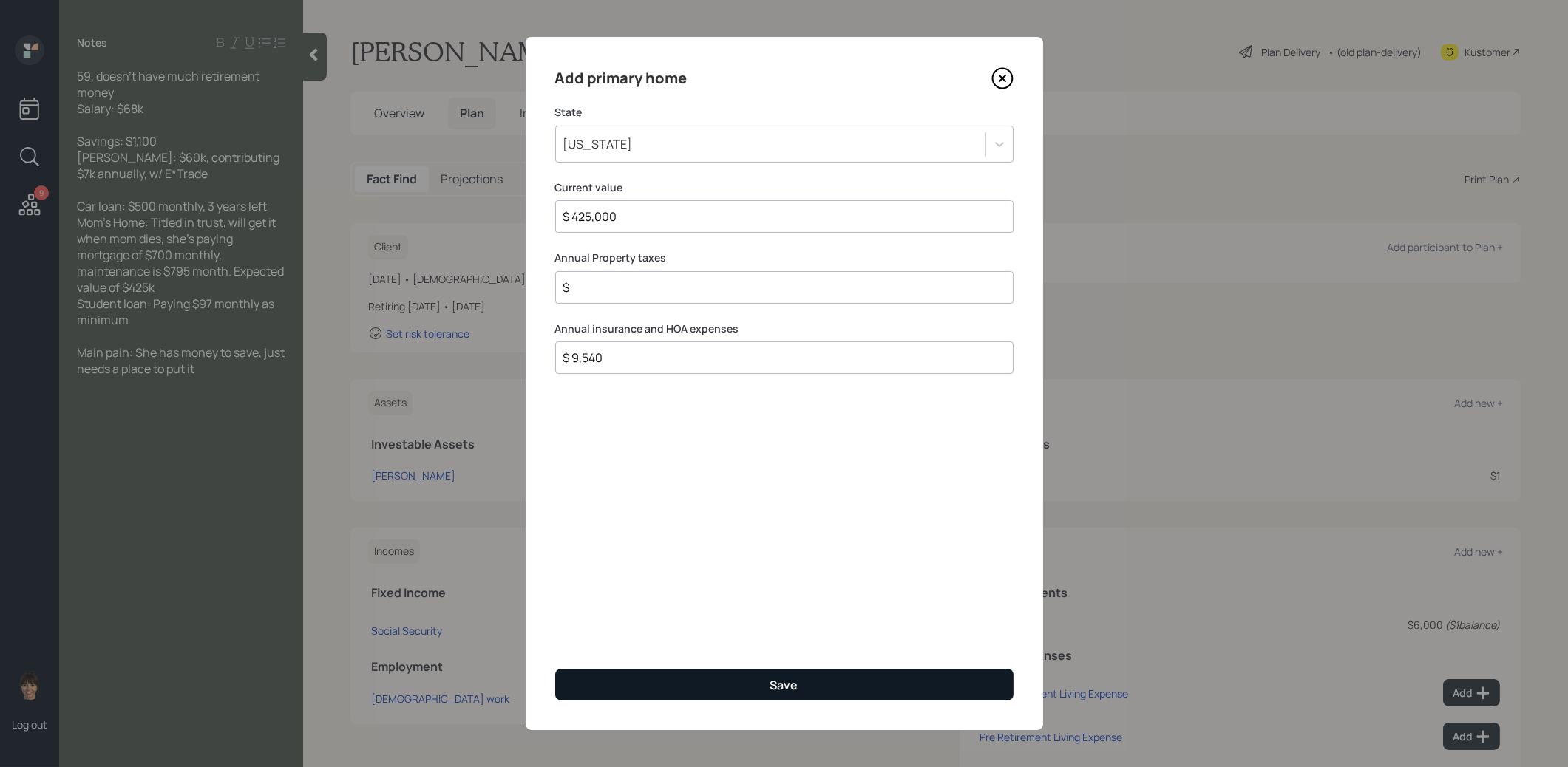
type input "$ 9,540"
click at [647, 685] on button "Save" at bounding box center [784, 684] width 458 height 31
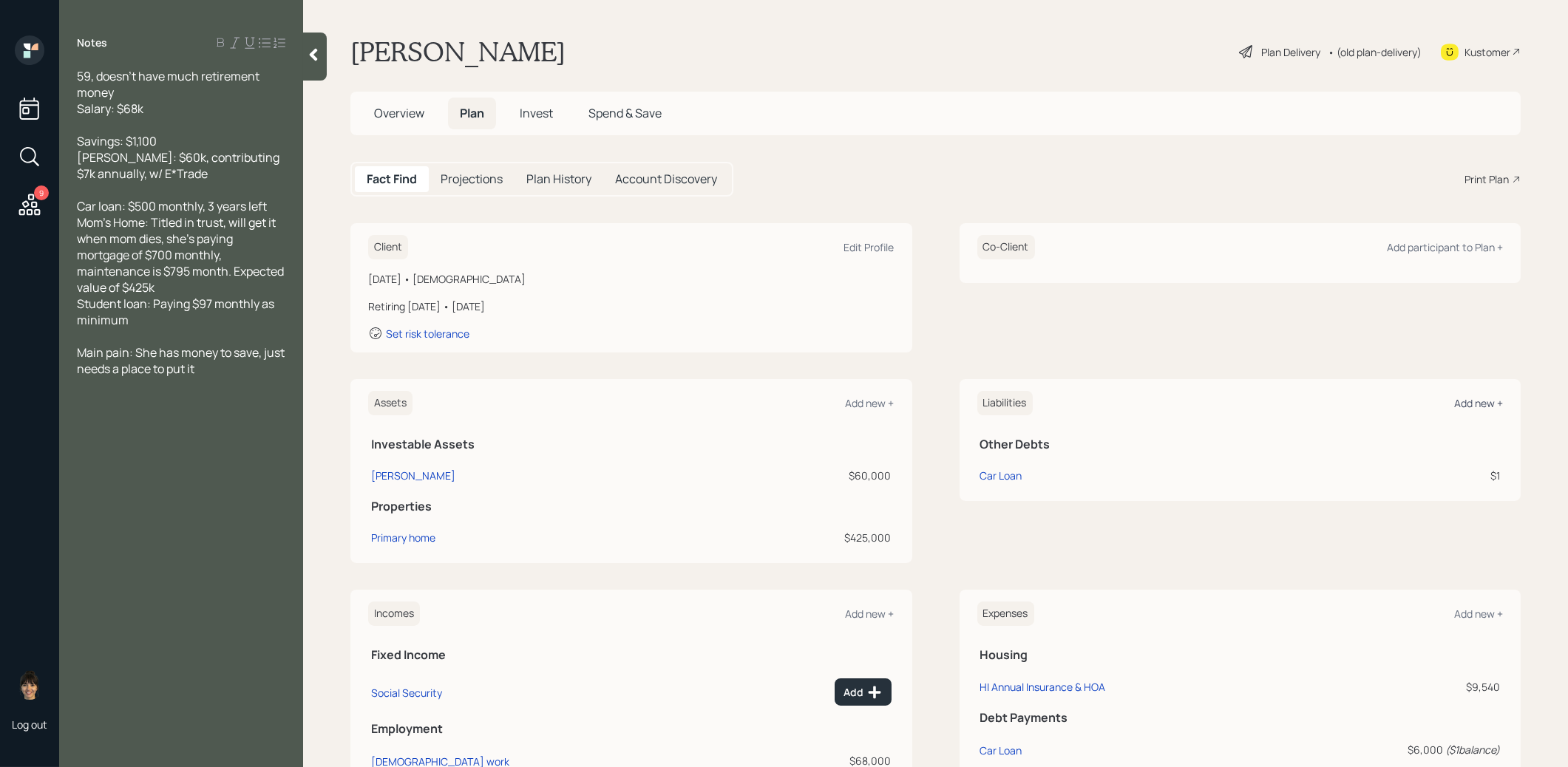
click at [1481, 403] on div "Add new +" at bounding box center [1479, 403] width 49 height 14
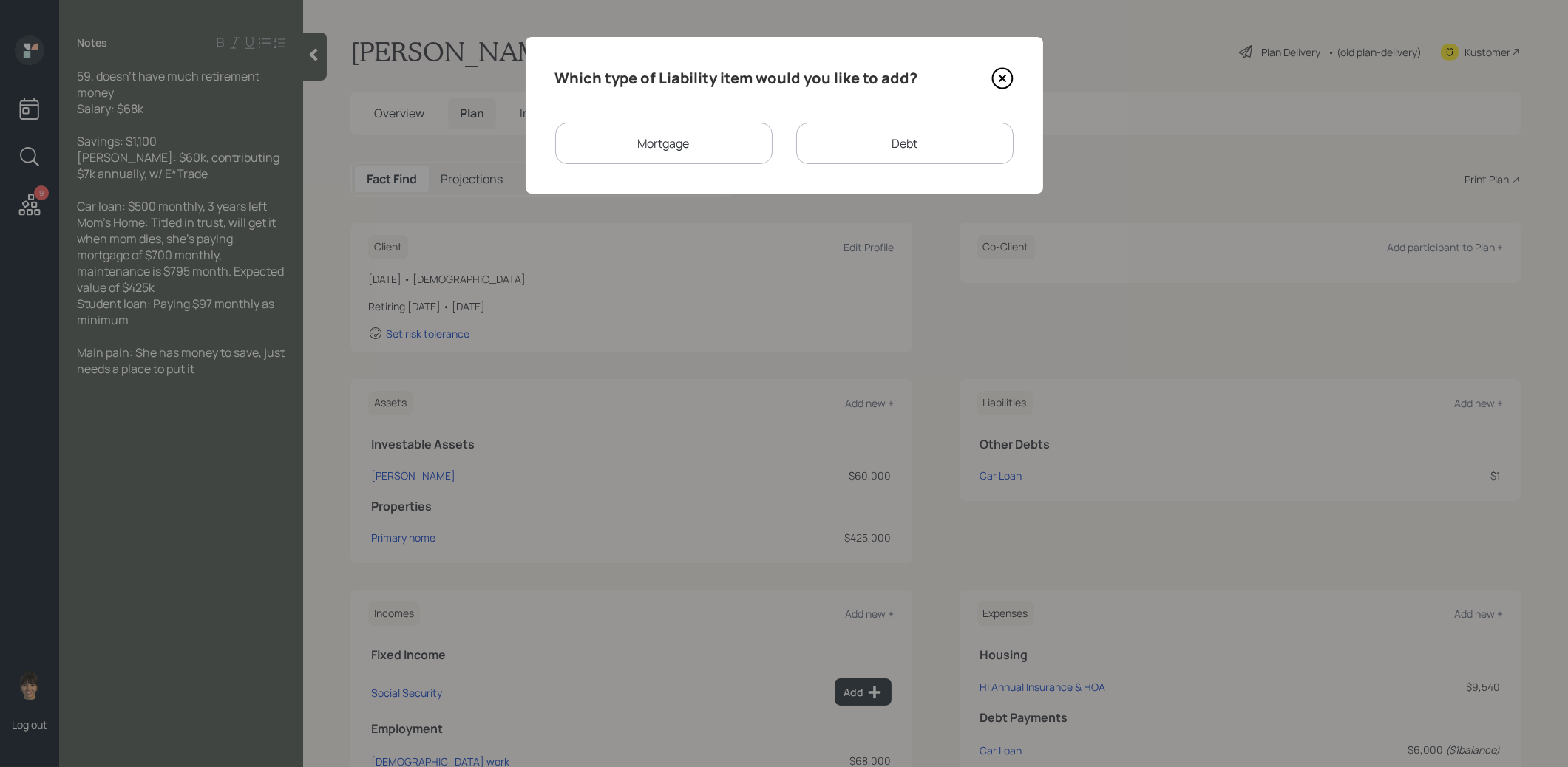
click at [706, 144] on div "Mortgage" at bounding box center [664, 143] width 217 height 41
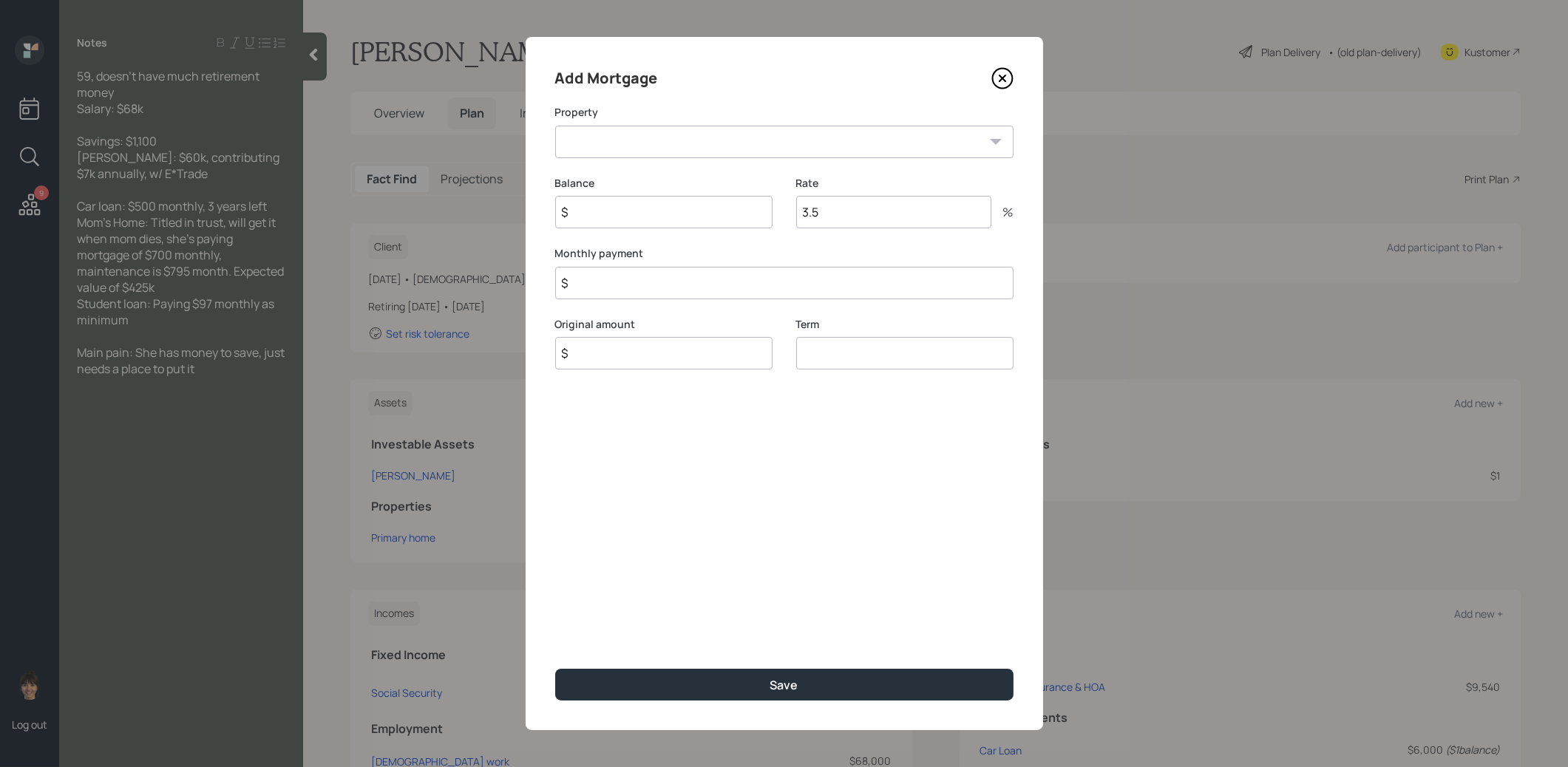
click at [697, 139] on select "HI Primary home" at bounding box center [784, 142] width 458 height 32
select select "48f6a317-f85f-4a4e-9adf-64dd624d0cdc"
click at [555, 126] on select "HI Primary home" at bounding box center [784, 142] width 458 height 32
click at [675, 218] on input "$" at bounding box center [664, 212] width 217 height 32
type input "$ 1"
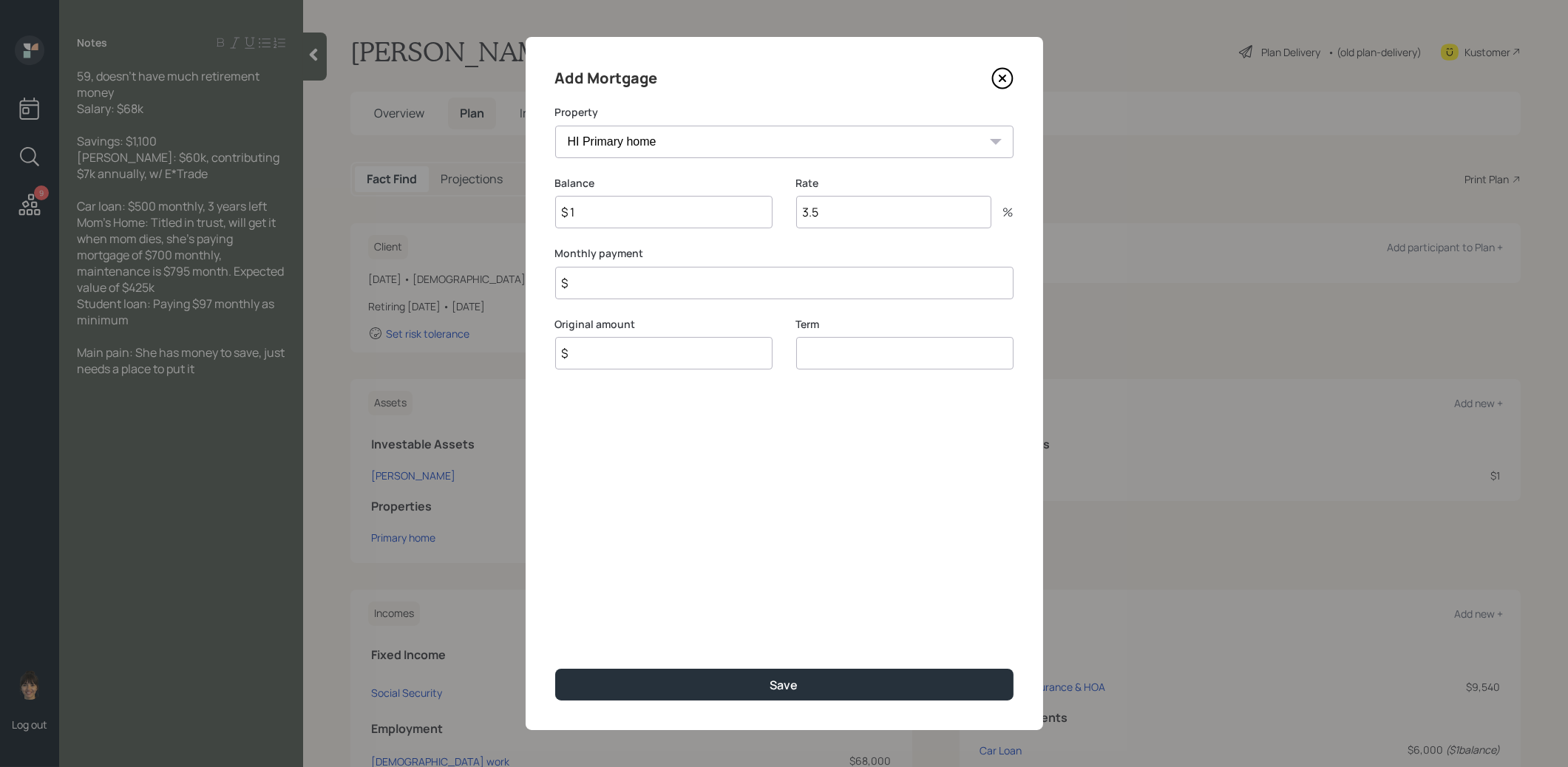
click at [650, 296] on input "$" at bounding box center [784, 283] width 458 height 32
type input "$ 700"
click at [612, 354] on input "$" at bounding box center [664, 353] width 217 height 32
type input "$ 1"
click at [824, 352] on input "number" at bounding box center [904, 353] width 217 height 32
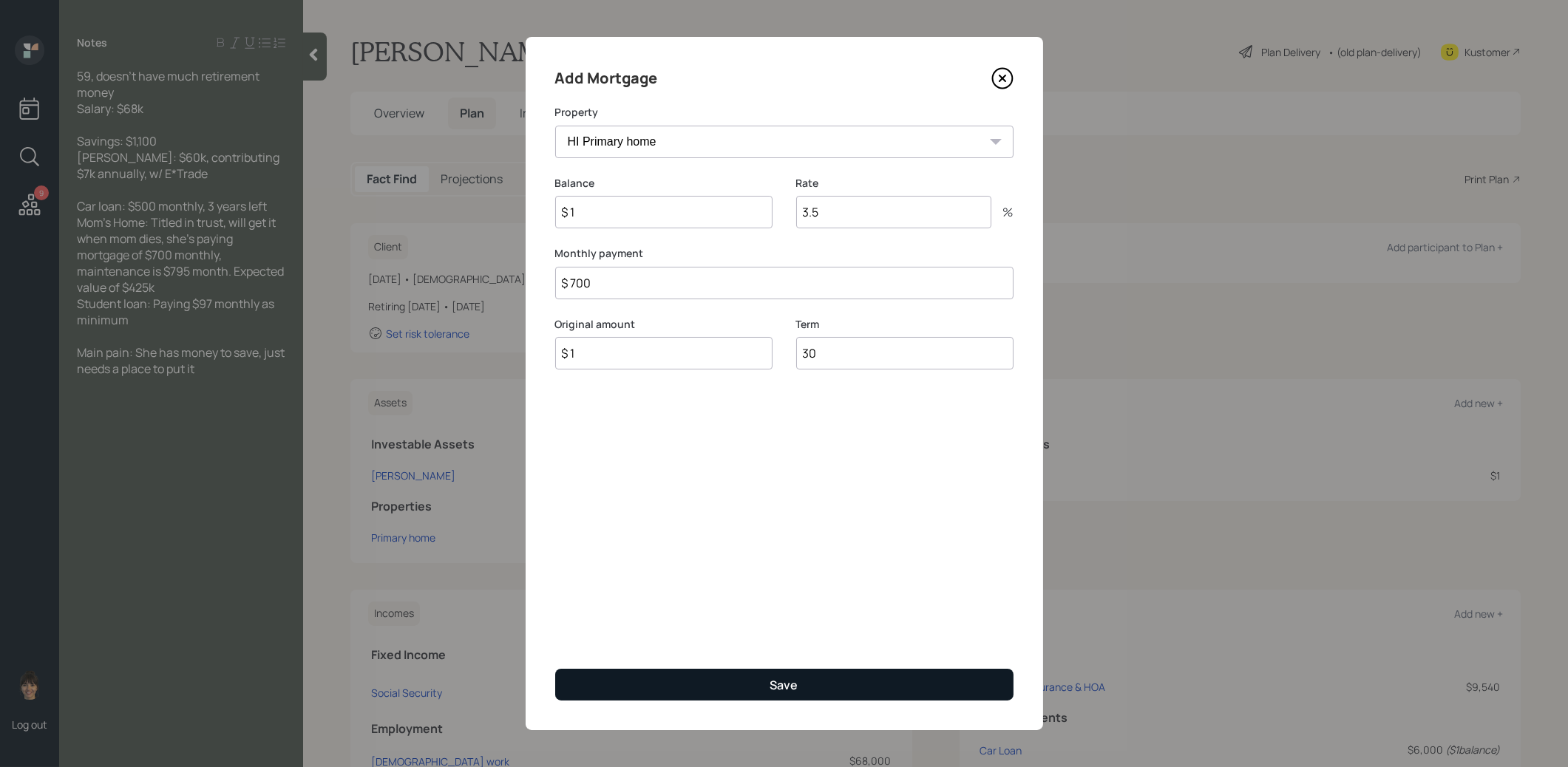
type input "30"
click at [736, 677] on button "Save" at bounding box center [784, 684] width 458 height 31
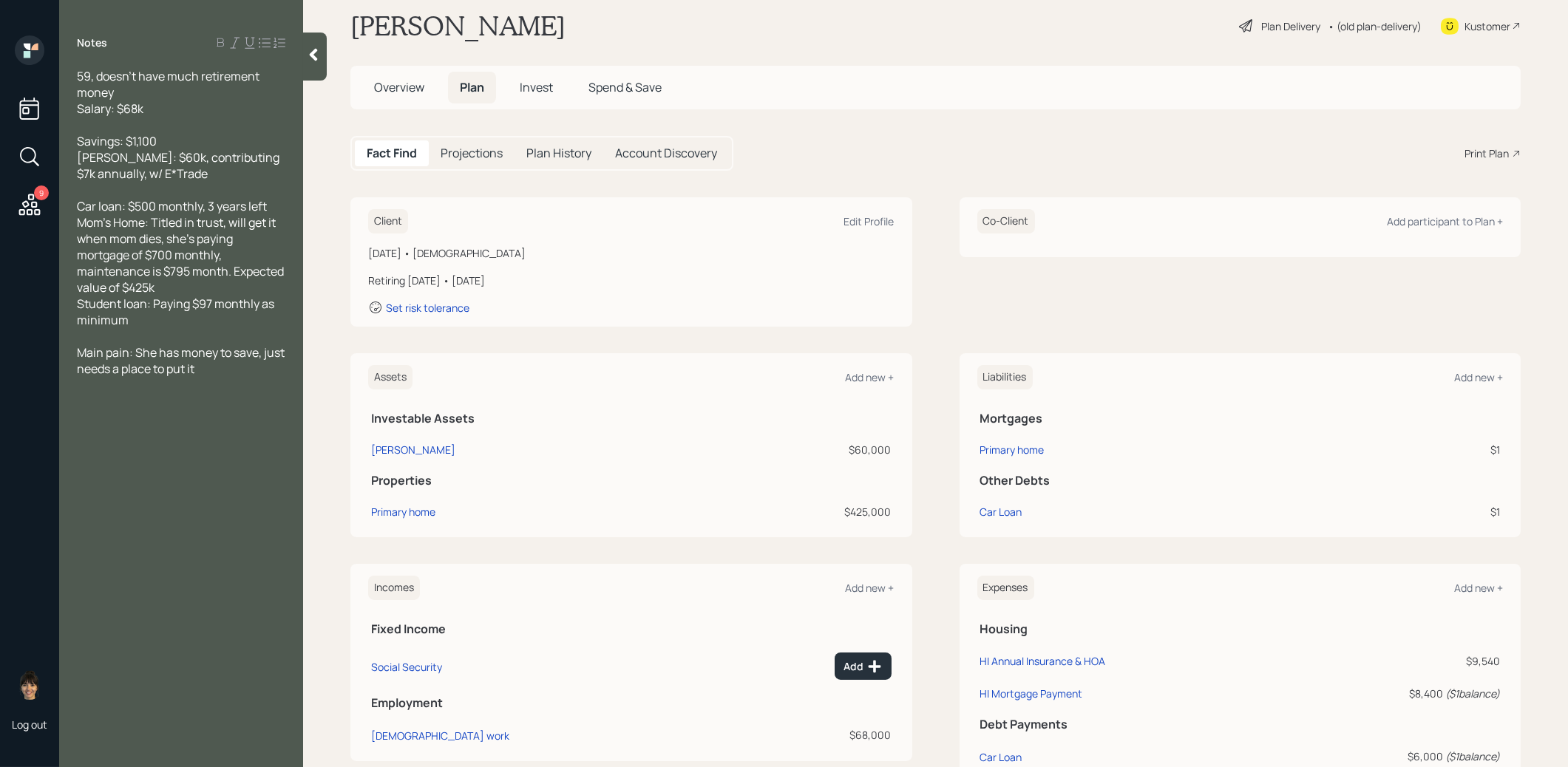
scroll to position [30, 0]
